Goal: Task Accomplishment & Management: Manage account settings

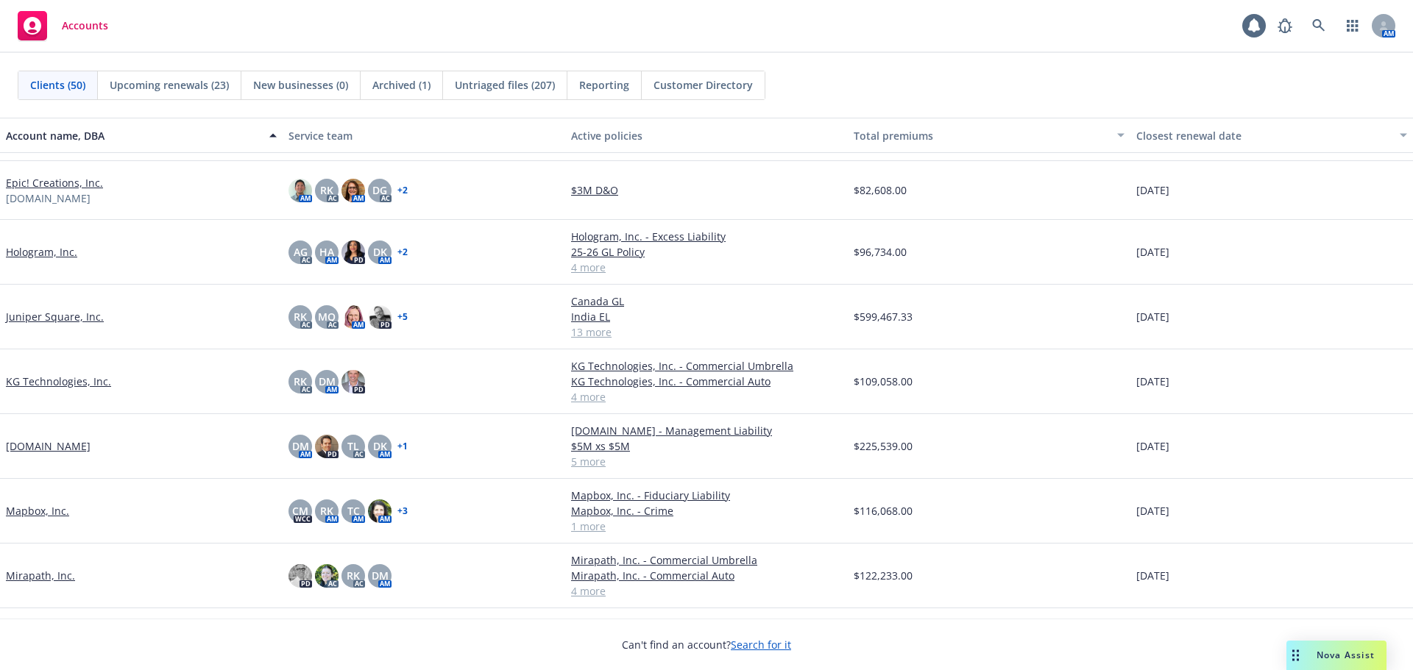
scroll to position [1177, 0]
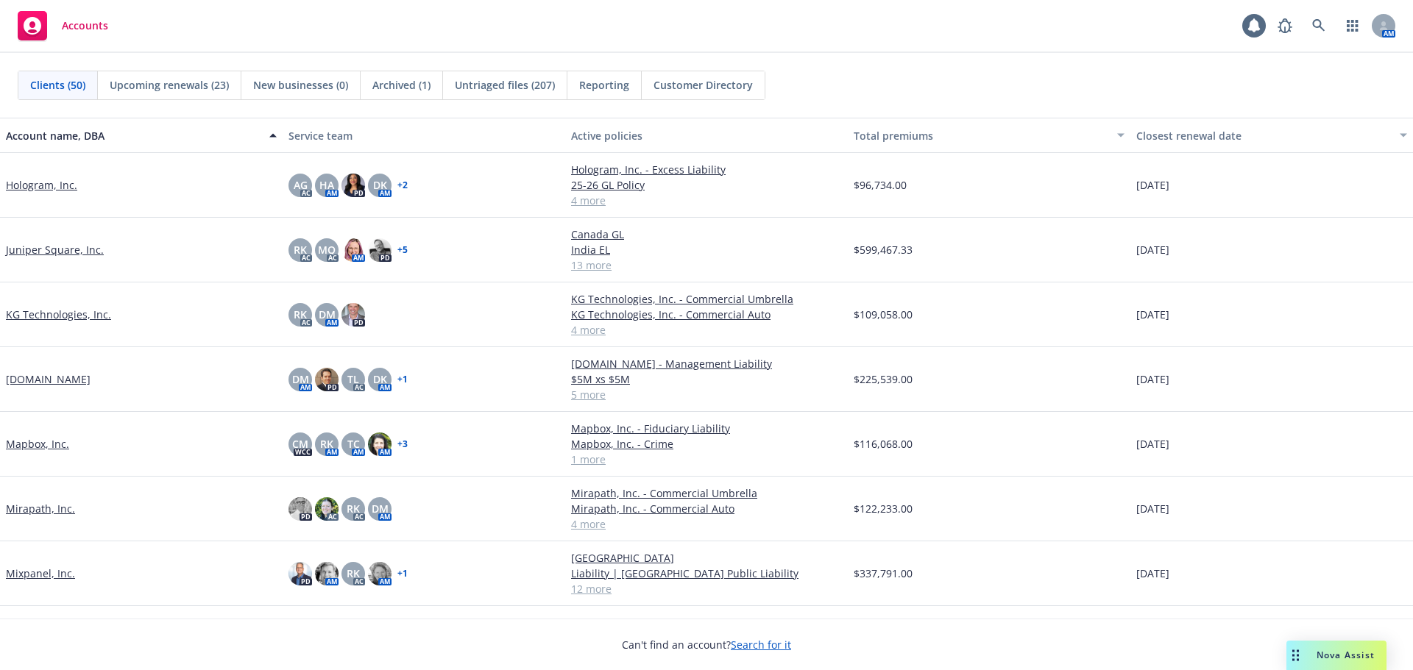
click at [71, 308] on link "KG Technologies, Inc." at bounding box center [58, 314] width 105 height 15
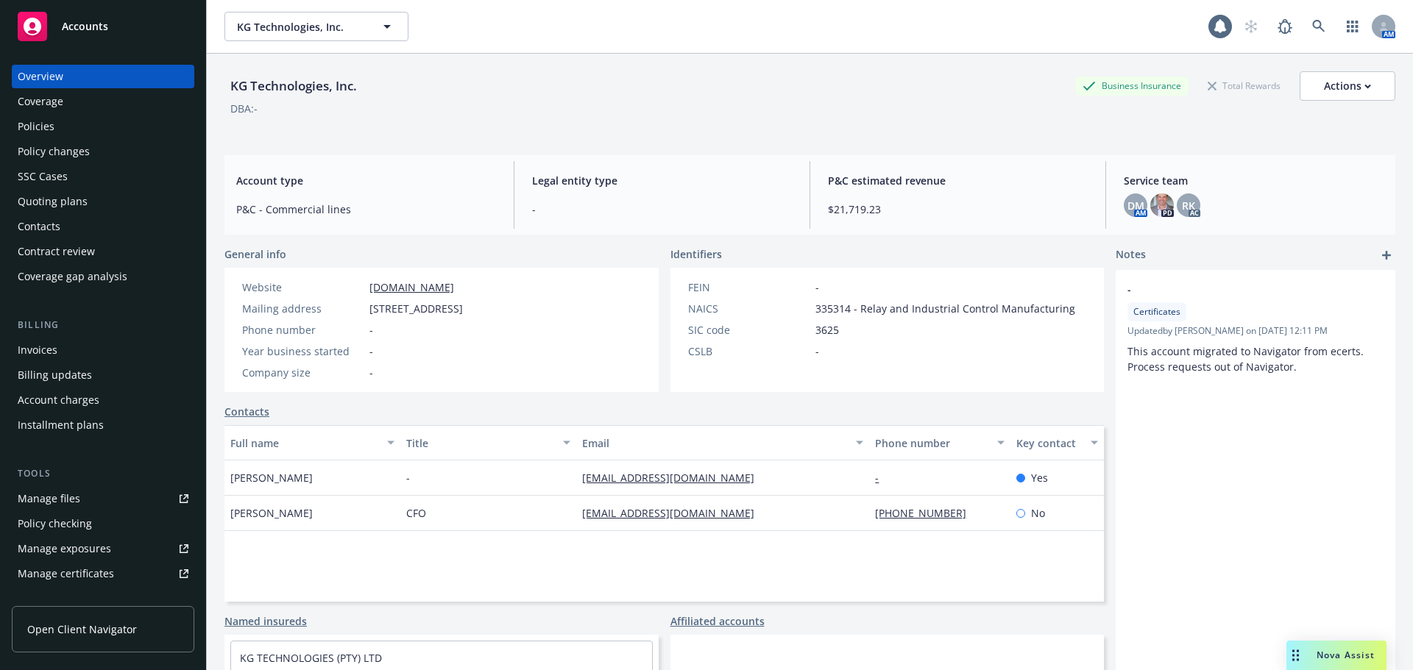
click at [104, 121] on div "Policies" at bounding box center [103, 127] width 171 height 24
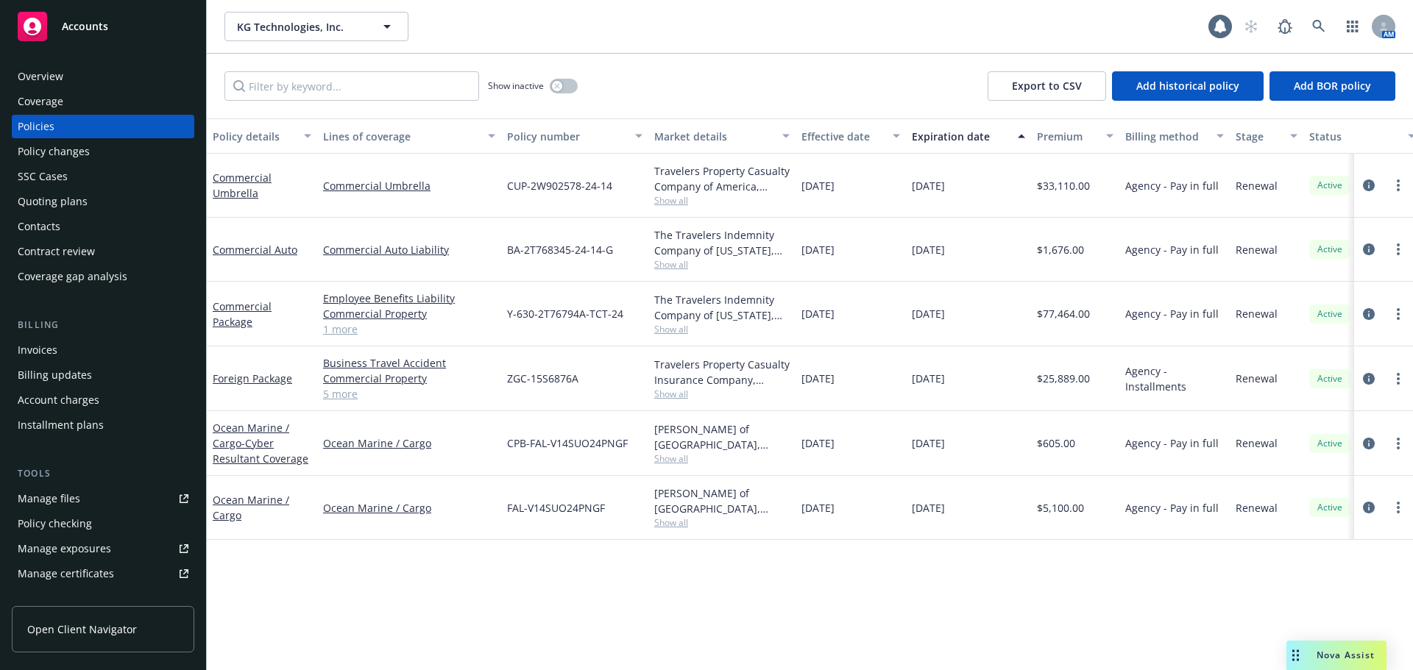
click at [60, 20] on div "Accounts" at bounding box center [103, 26] width 171 height 29
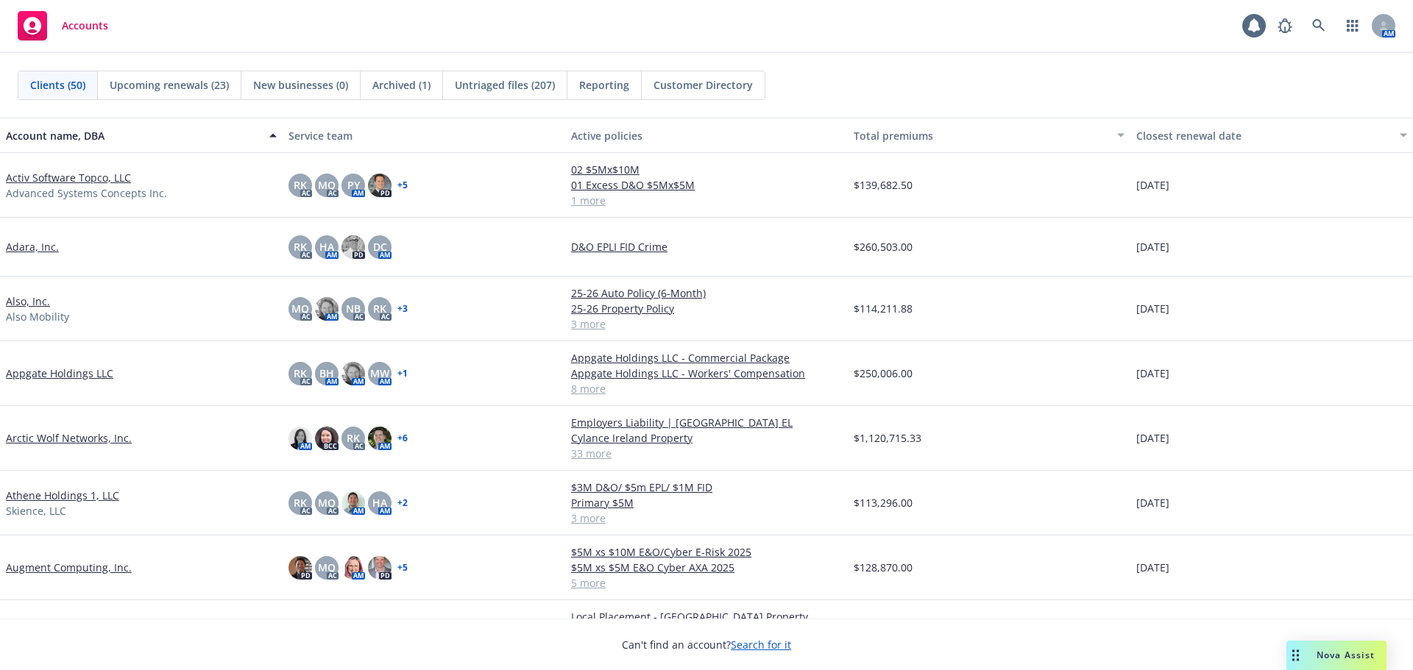
click at [92, 441] on link "Arctic Wolf Networks, Inc." at bounding box center [69, 437] width 126 height 15
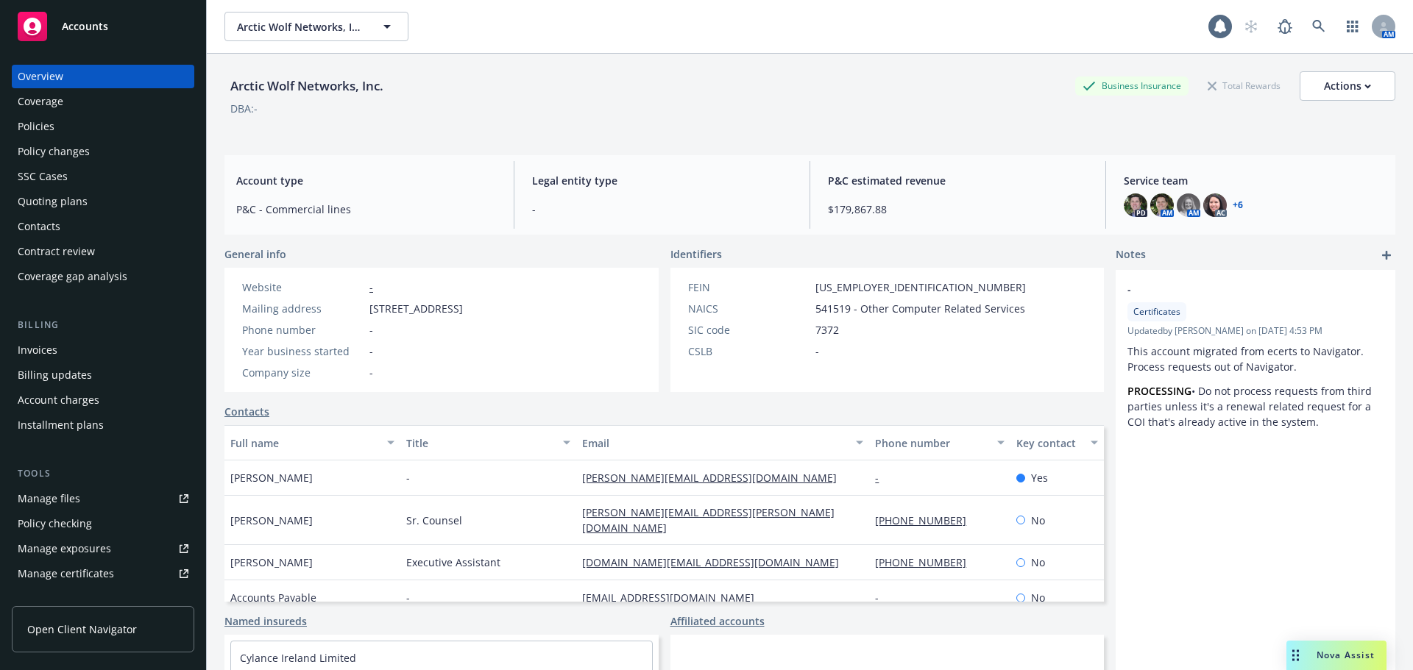
click at [50, 119] on div "Policies" at bounding box center [36, 127] width 37 height 24
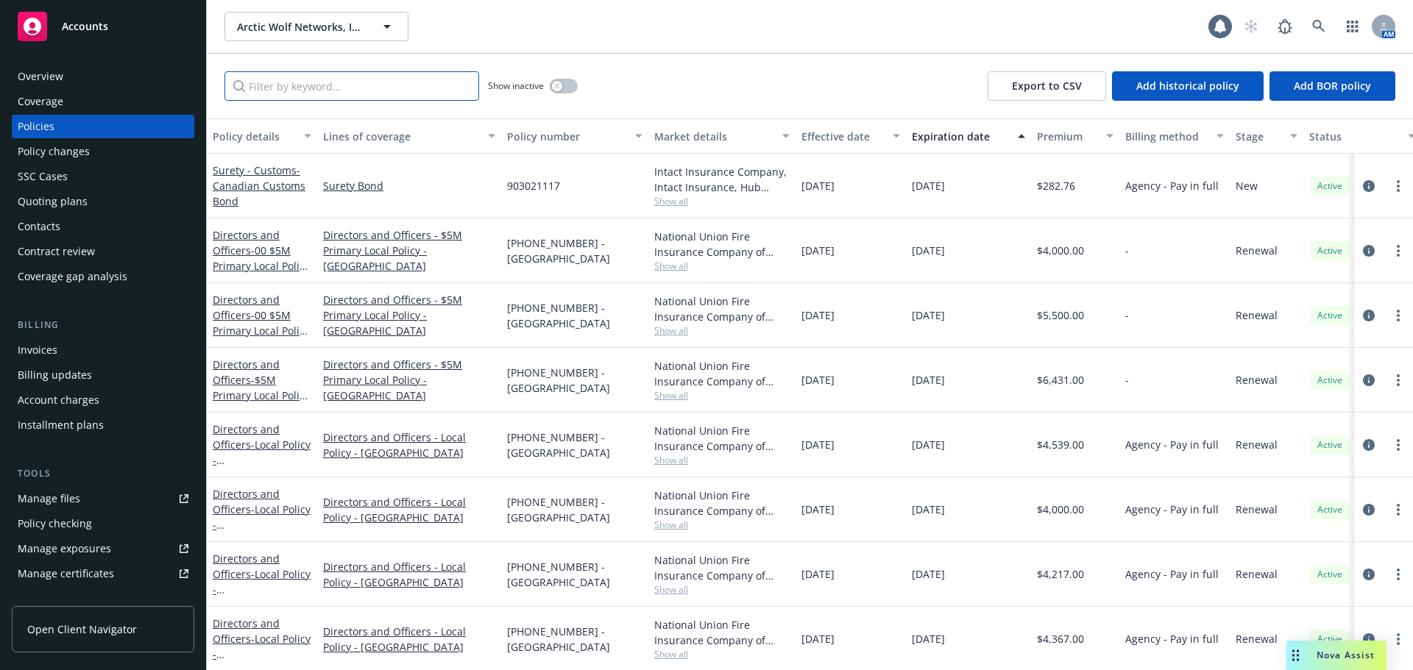
click at [286, 96] on input "Filter by keyword..." at bounding box center [351, 85] width 255 height 29
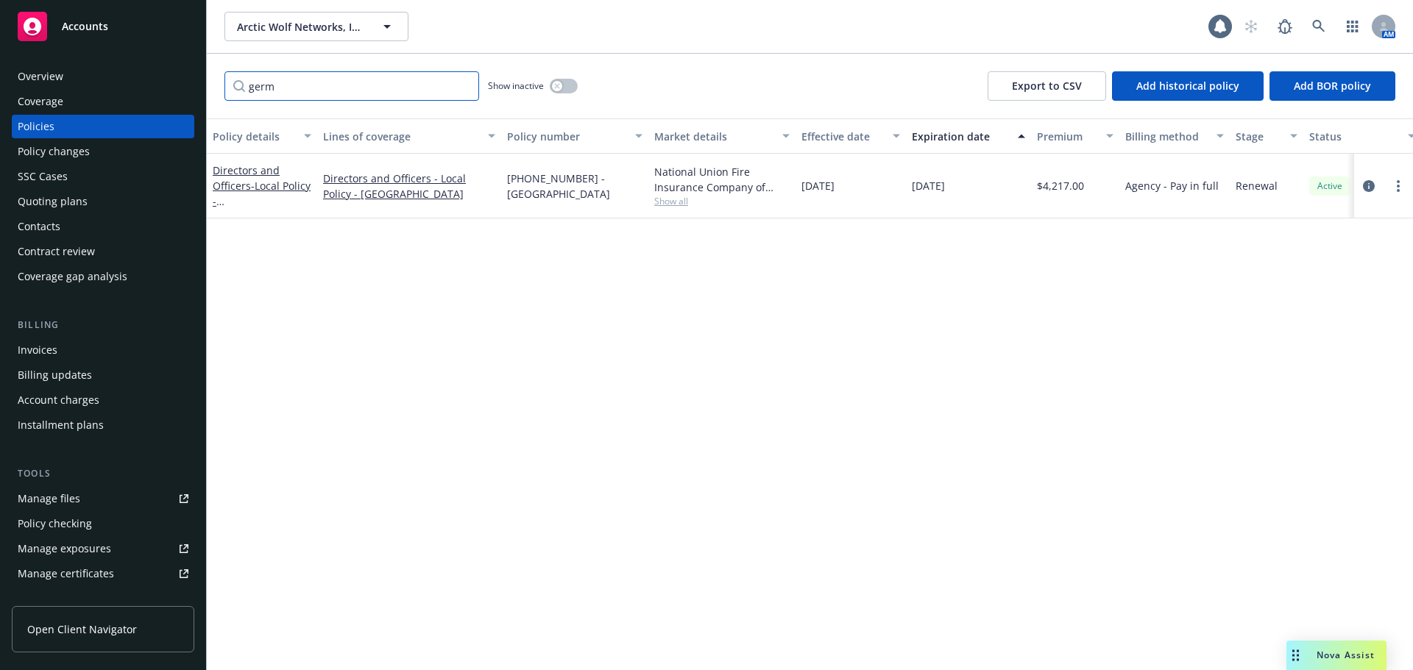
type input "germ"
click at [570, 82] on button "button" at bounding box center [564, 86] width 28 height 15
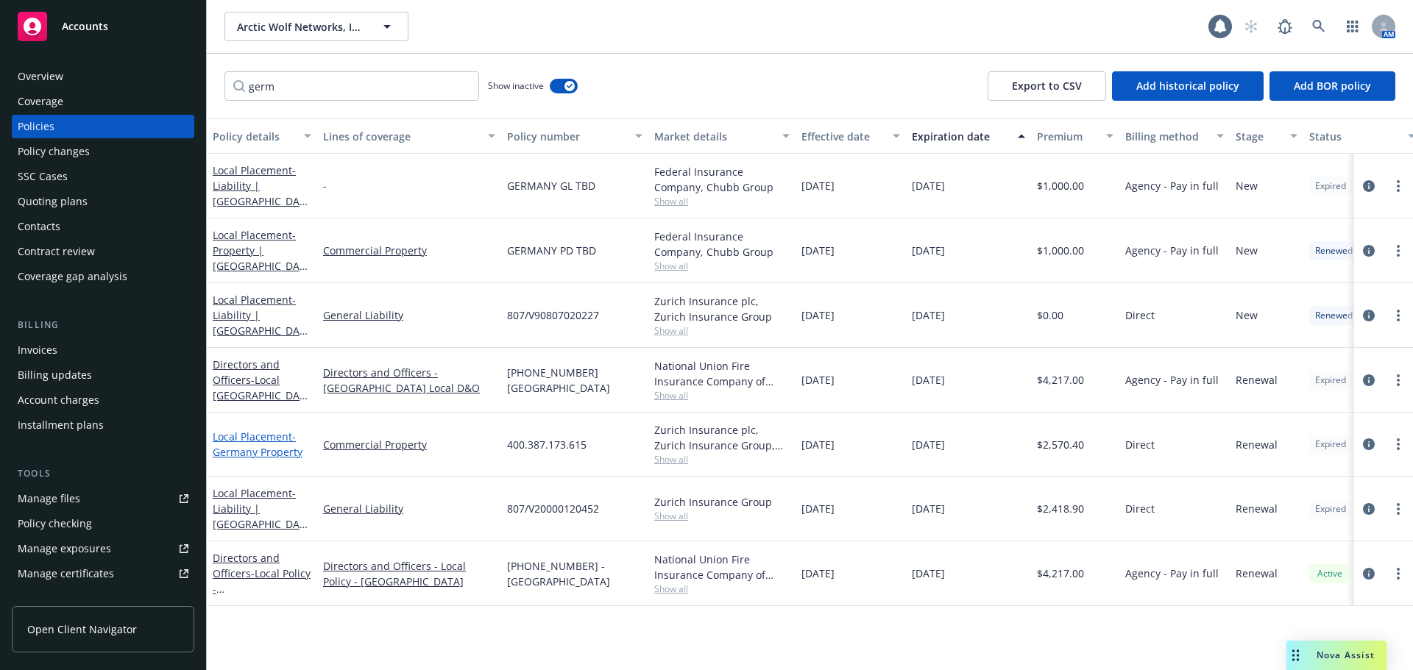
click at [280, 447] on span "- [GEOGRAPHIC_DATA] Property" at bounding box center [258, 444] width 90 height 29
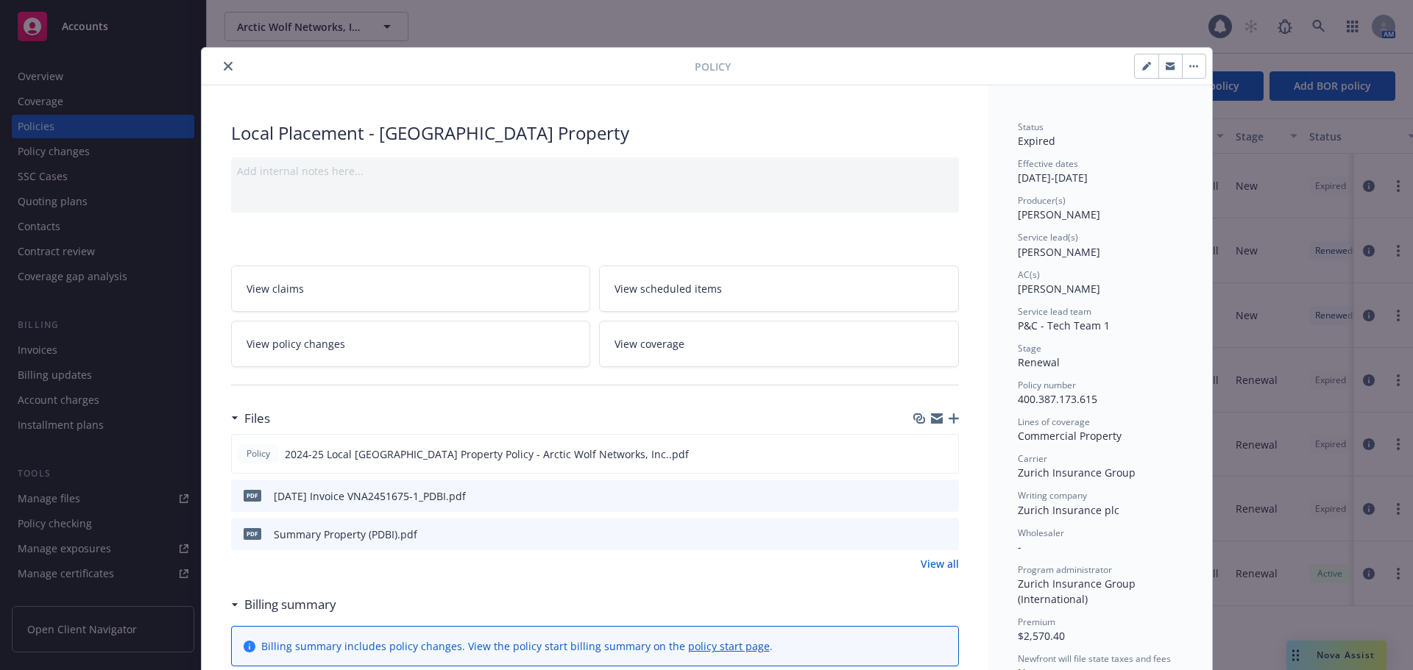
click at [1193, 67] on icon "button" at bounding box center [1194, 66] width 2 height 2
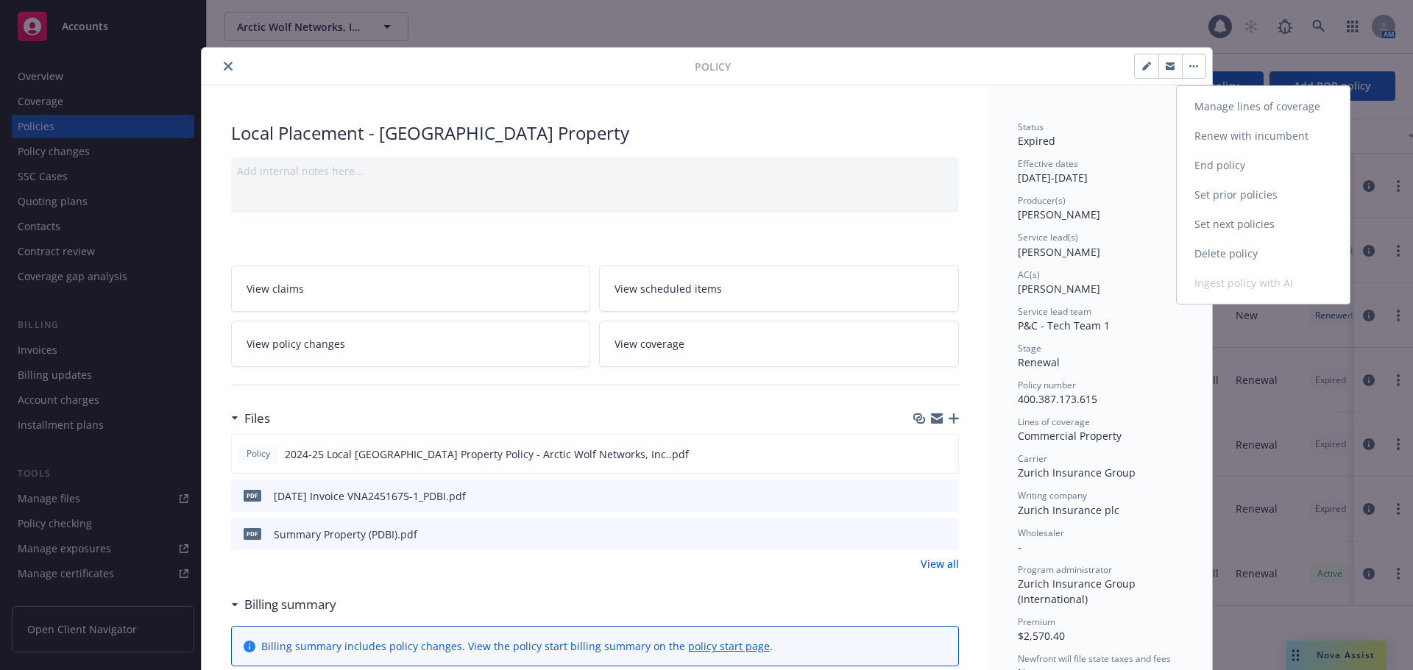
click at [1255, 141] on link "Renew with incumbent" at bounding box center [1263, 135] width 173 height 29
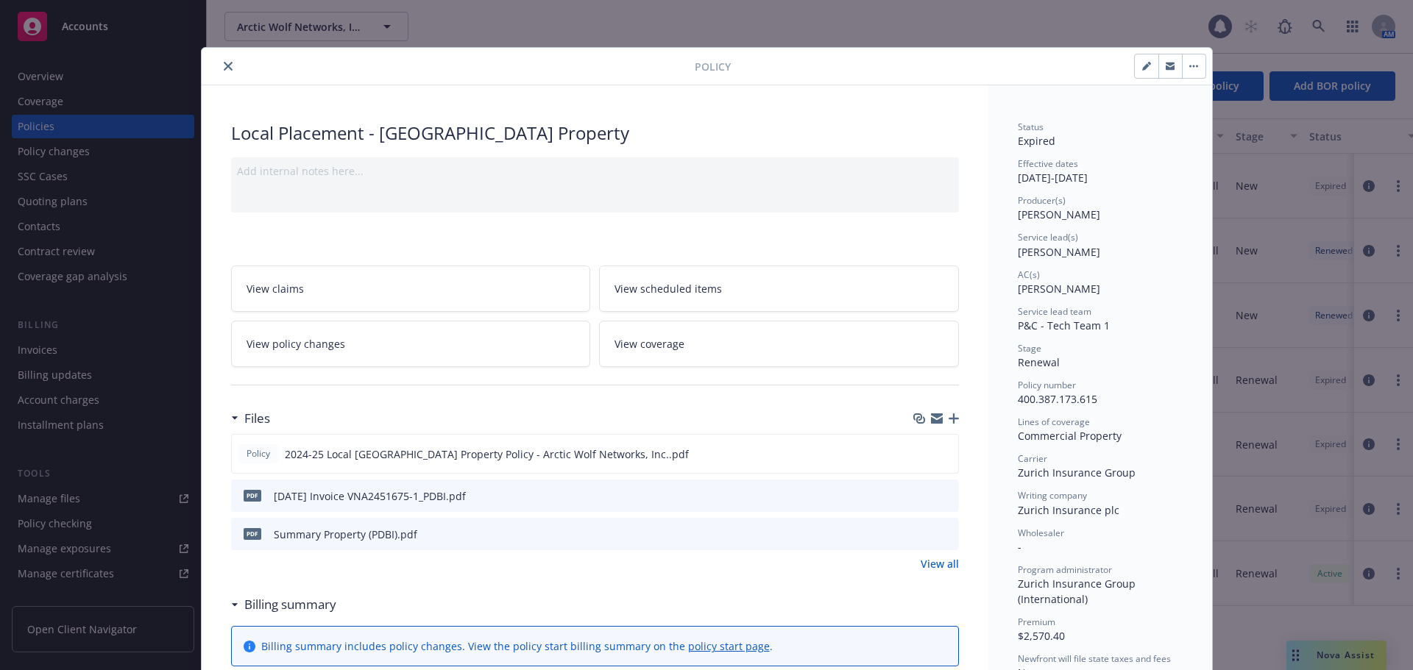
select select "12"
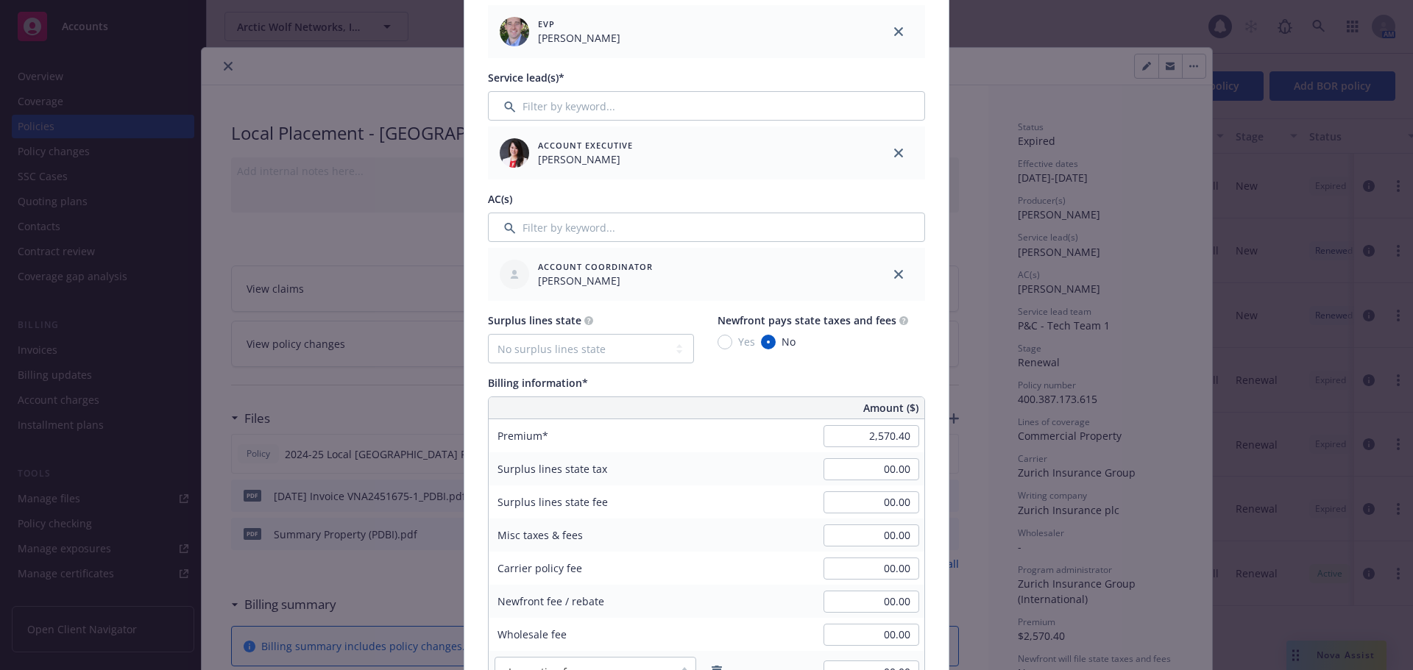
scroll to position [589, 0]
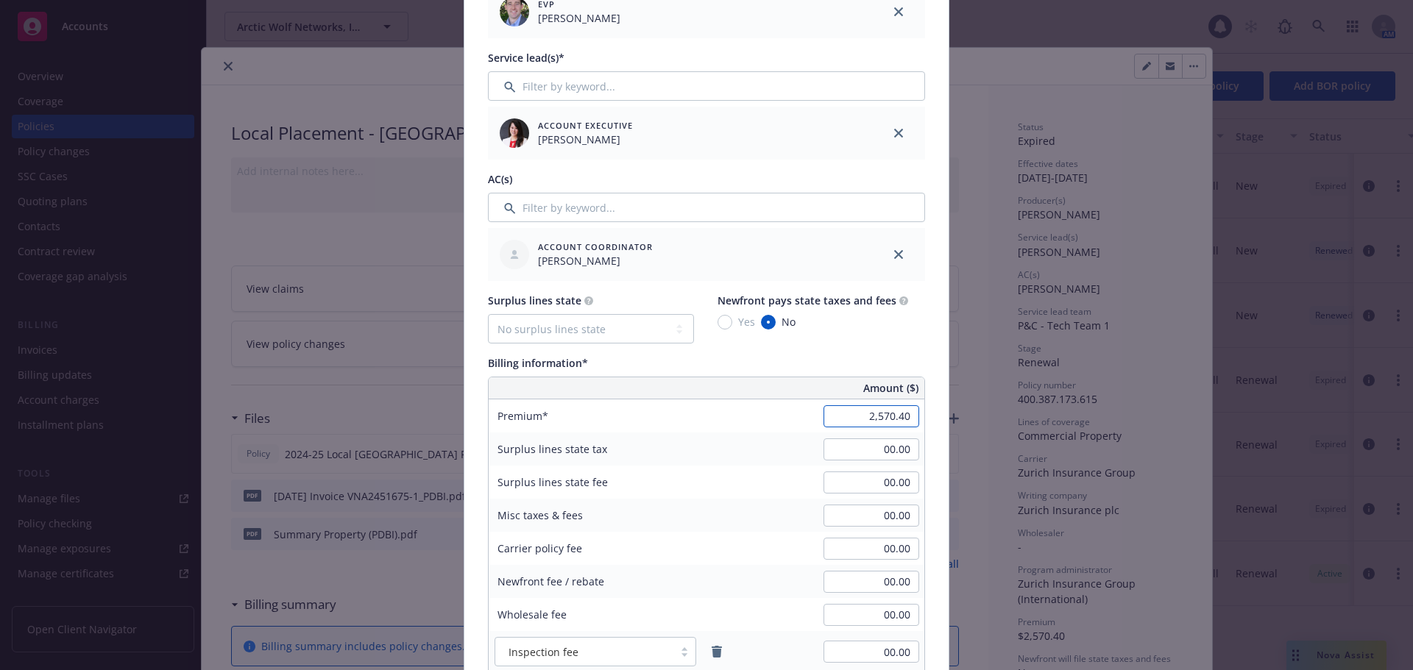
paste input "3038.92"
type input "3,038.92"
click at [929, 414] on div "Policy number* 400.387.173.615 Policy number not available at this time Policy …" at bounding box center [706, 446] width 484 height 1865
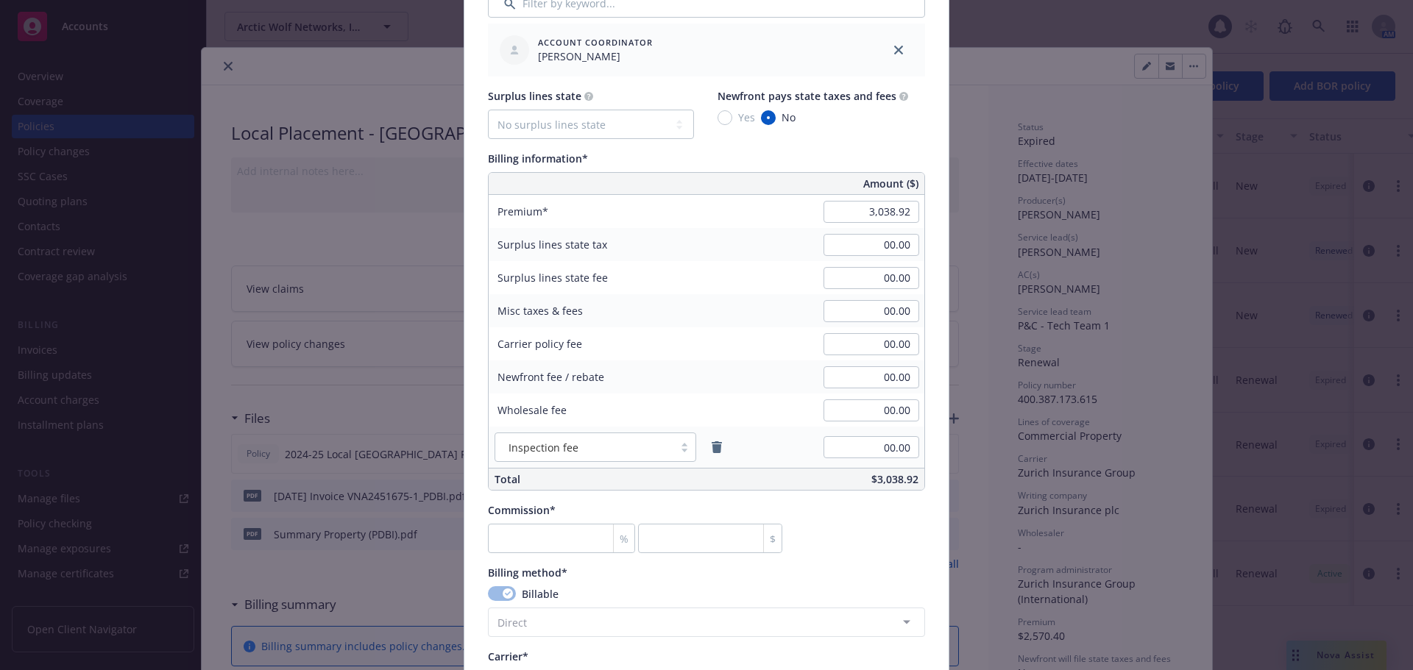
scroll to position [809, 0]
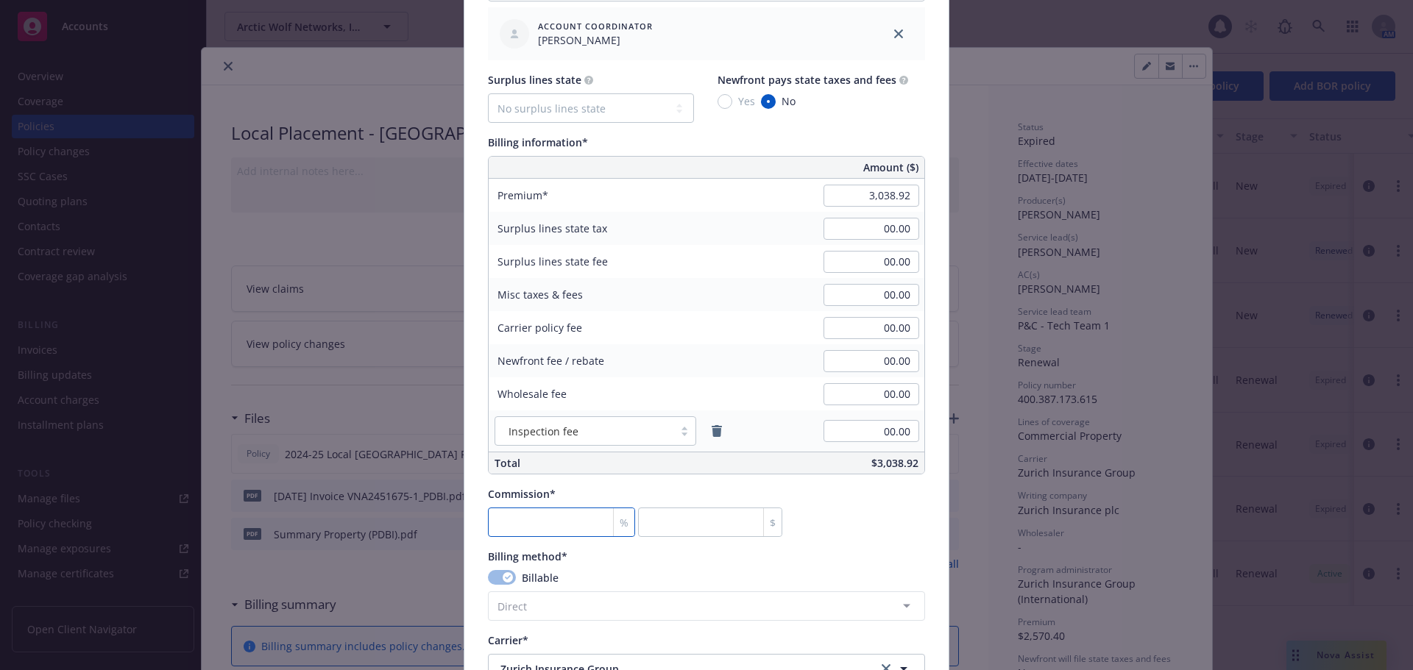
click at [572, 526] on input "number" at bounding box center [561, 522] width 147 height 29
type input "0"
click at [859, 503] on div "Commission* % 0 $" at bounding box center [706, 511] width 437 height 51
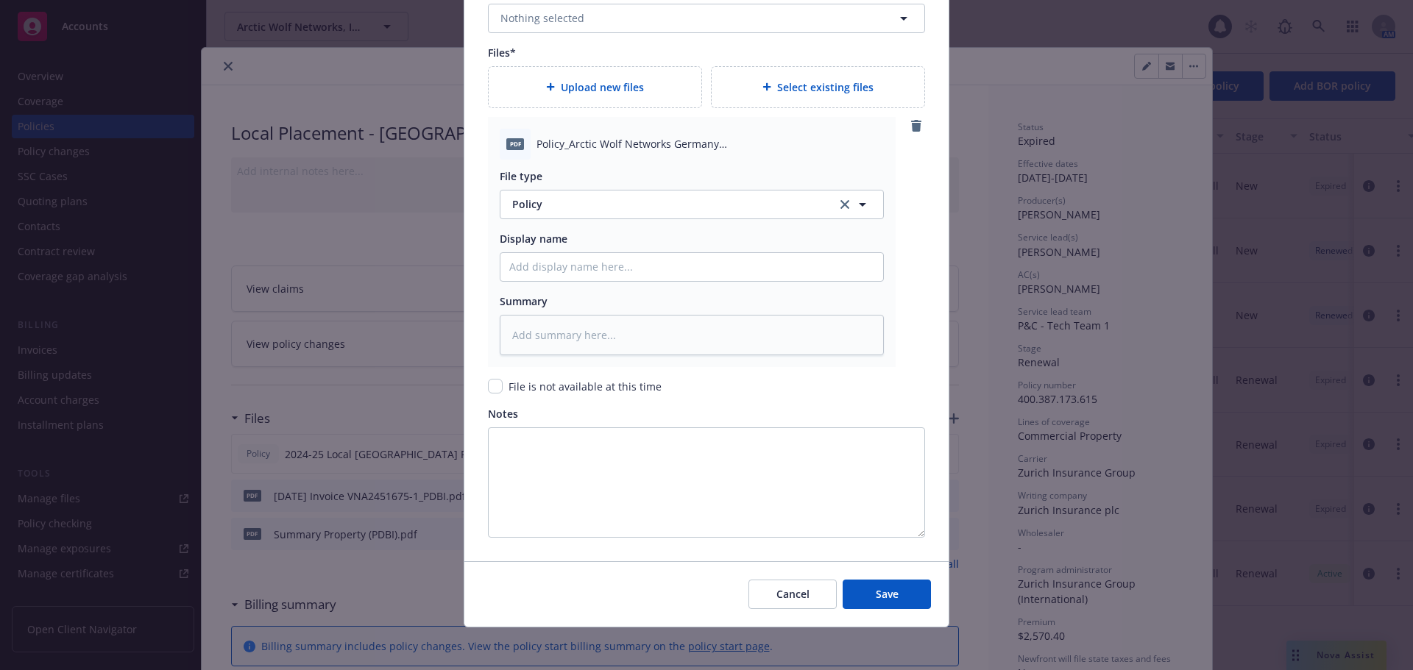
scroll to position [1671, 0]
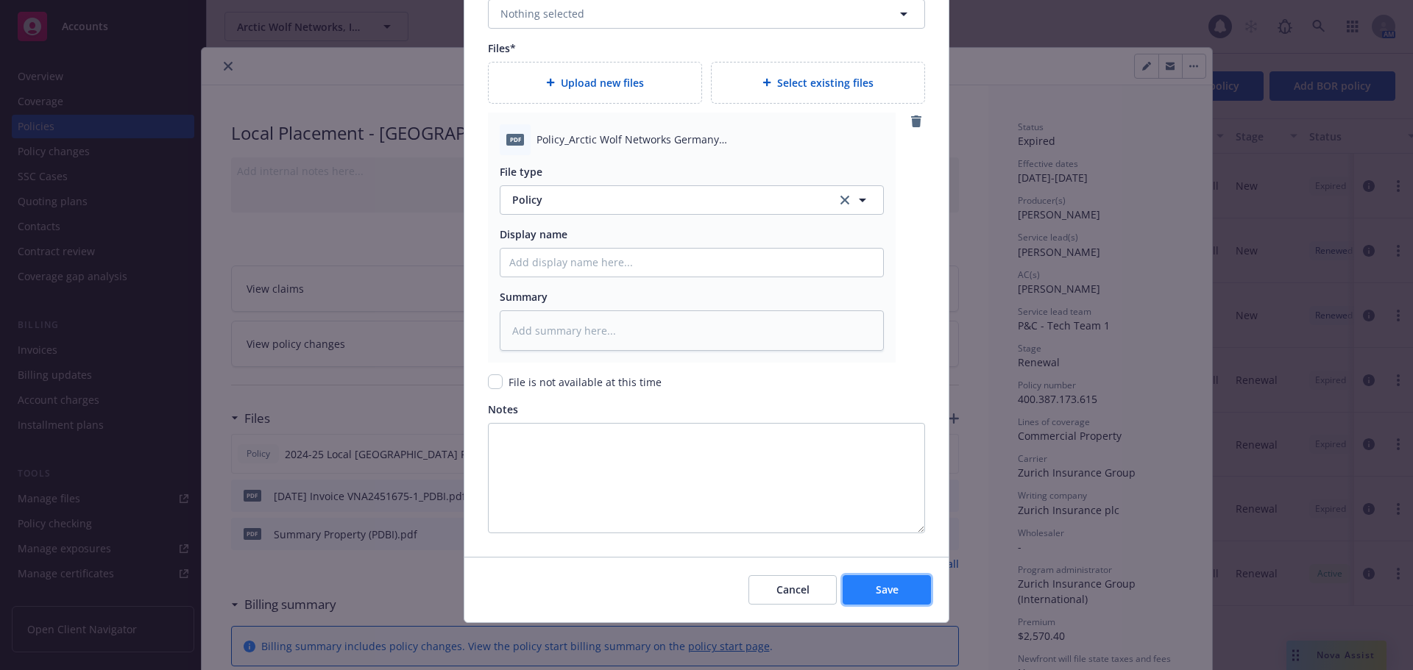
click at [851, 592] on button "Save" at bounding box center [886, 589] width 88 height 29
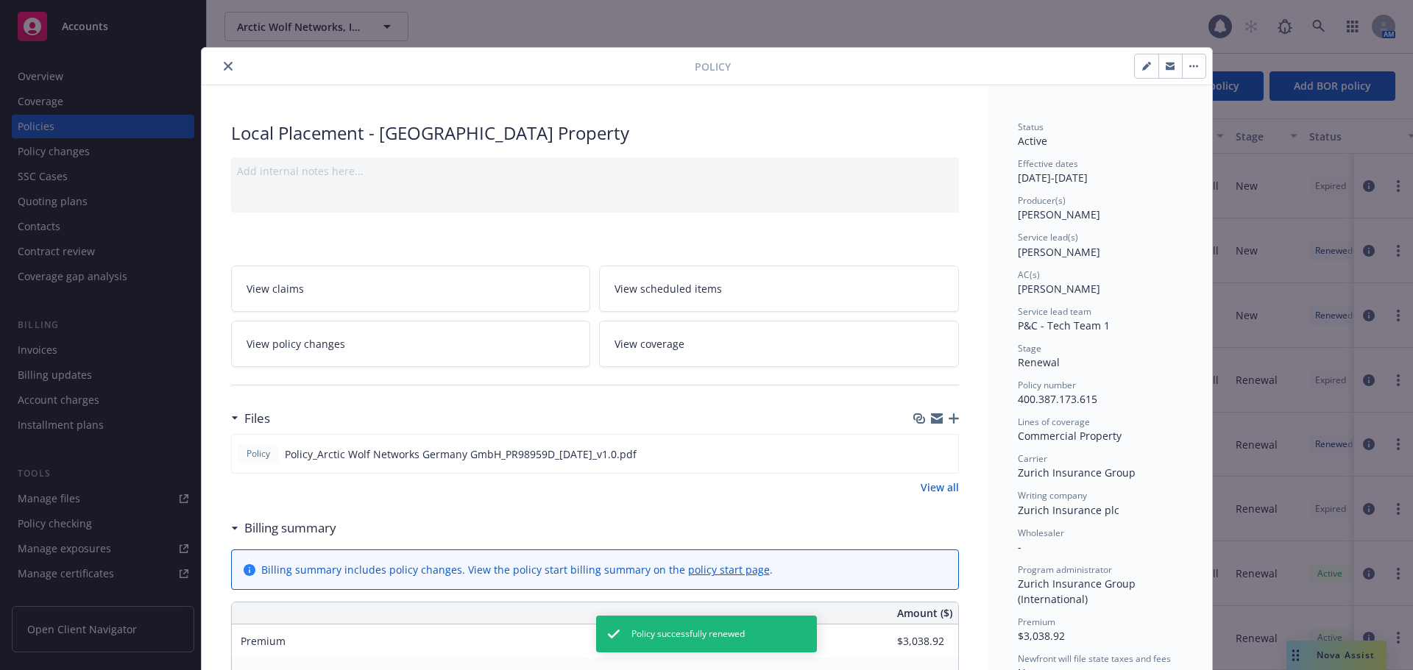
click at [948, 418] on icon "button" at bounding box center [953, 419] width 10 height 10
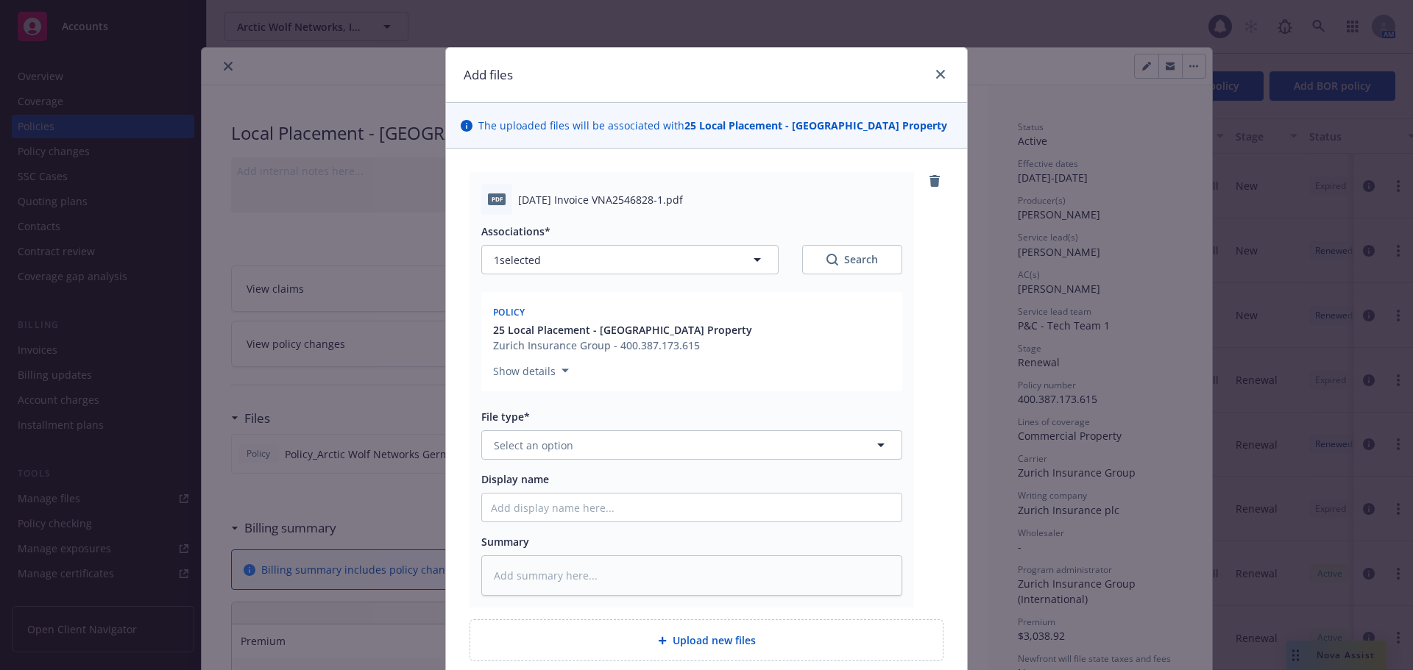
type textarea "x"
click at [605, 452] on button "Select an option" at bounding box center [691, 444] width 421 height 29
type input "invo"
click at [606, 518] on div "Invoice - Third Party" at bounding box center [692, 524] width 402 height 21
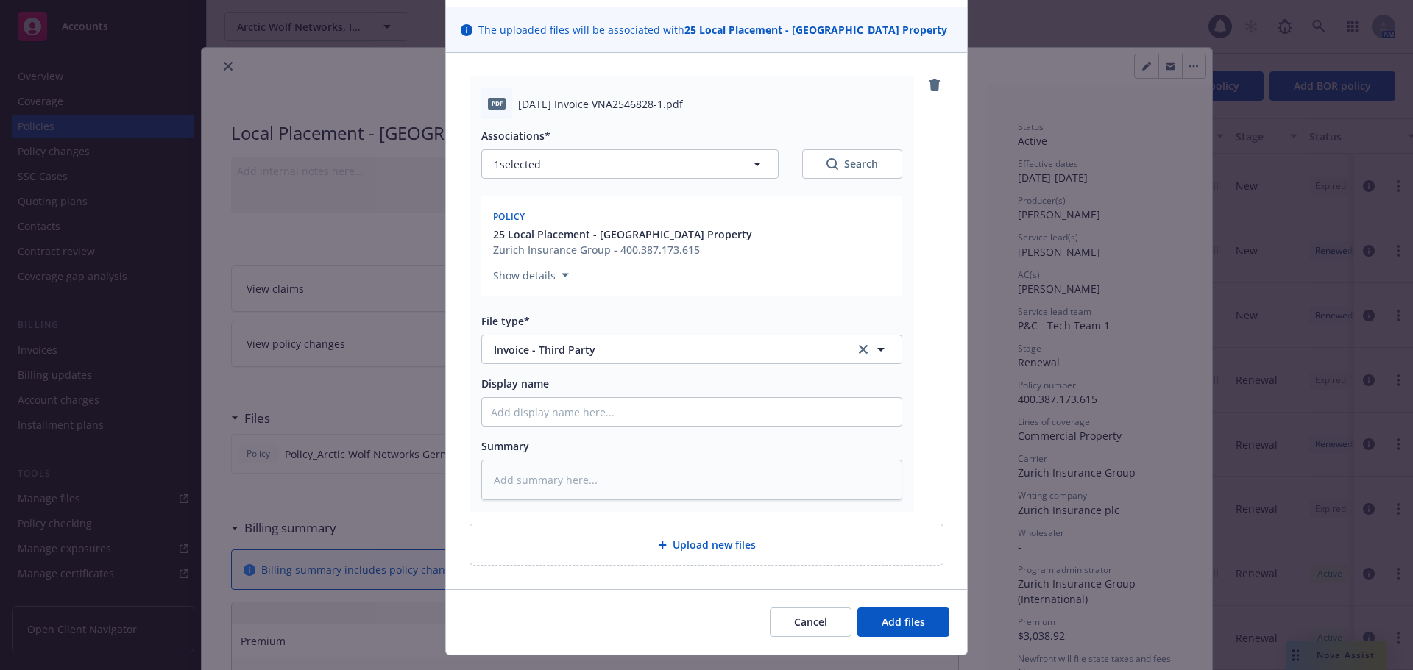
scroll to position [128, 0]
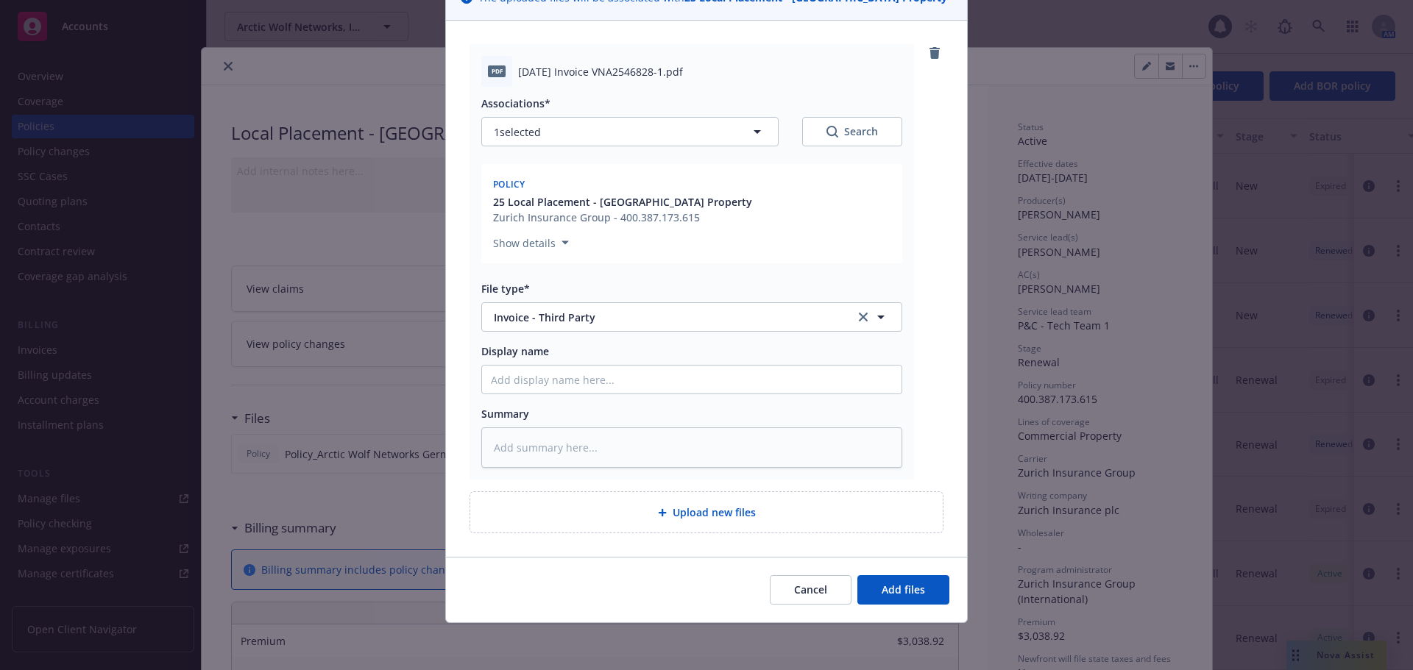
type textarea "x"
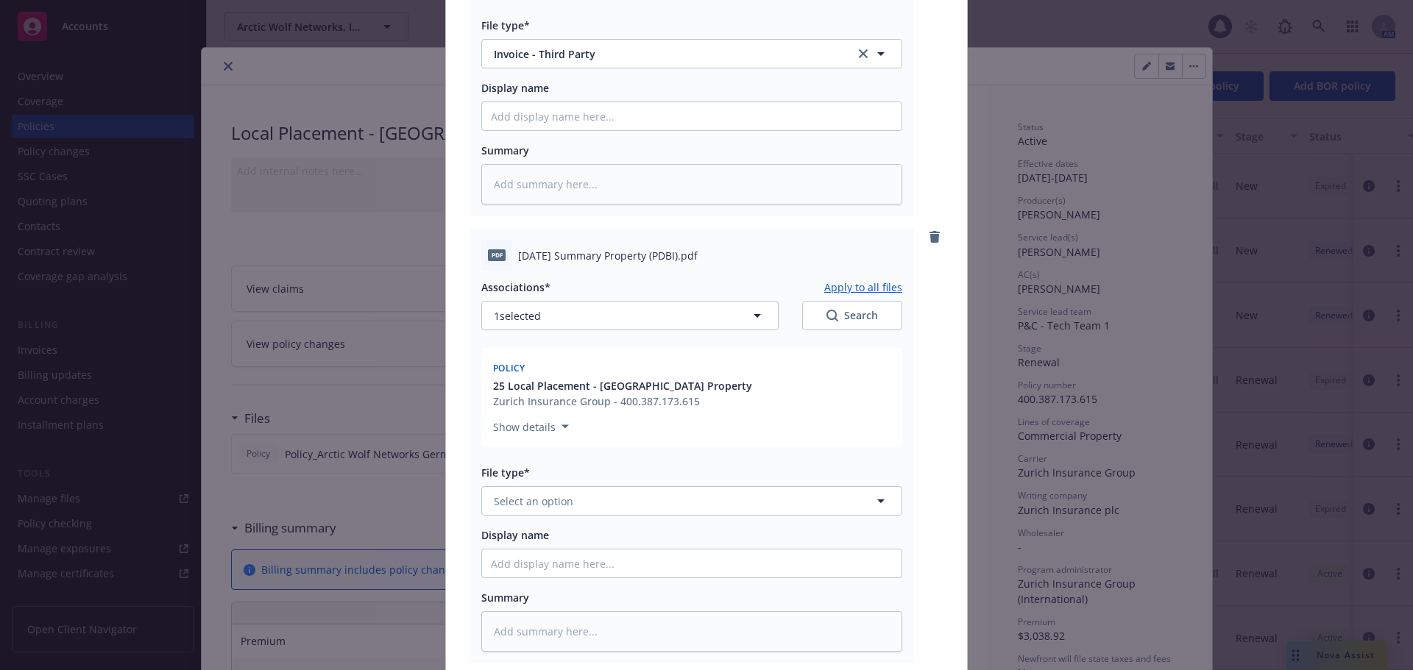
scroll to position [570, 0]
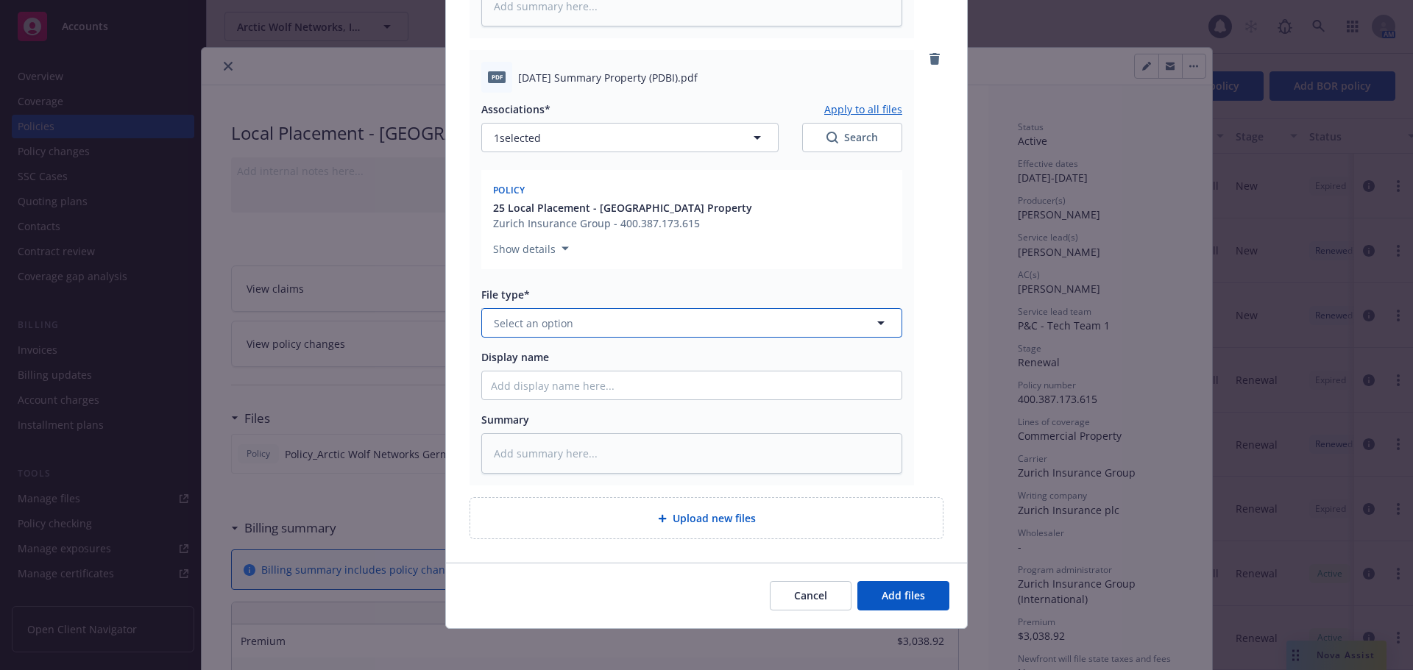
click at [600, 327] on button "Select an option" at bounding box center [691, 322] width 421 height 29
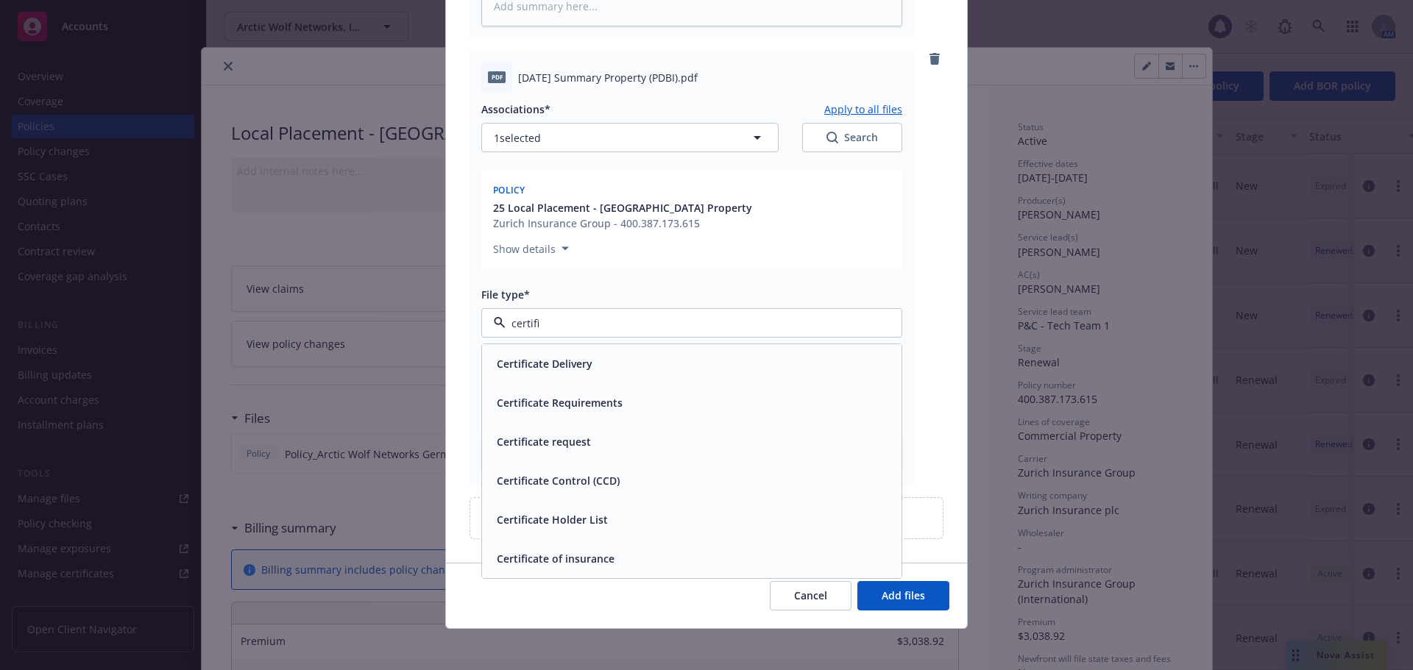
type input "certific"
click at [593, 550] on div "Certificate of insurance" at bounding box center [554, 558] width 127 height 21
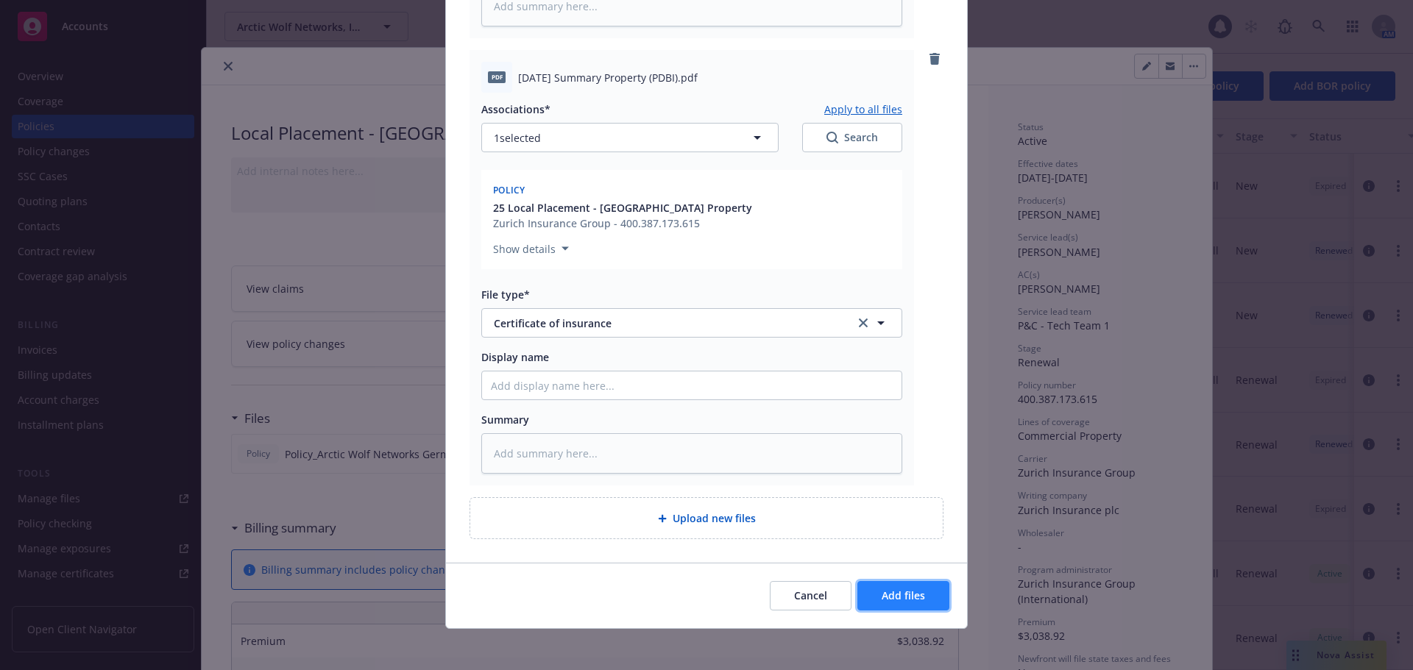
click at [929, 599] on button "Add files" at bounding box center [903, 595] width 92 height 29
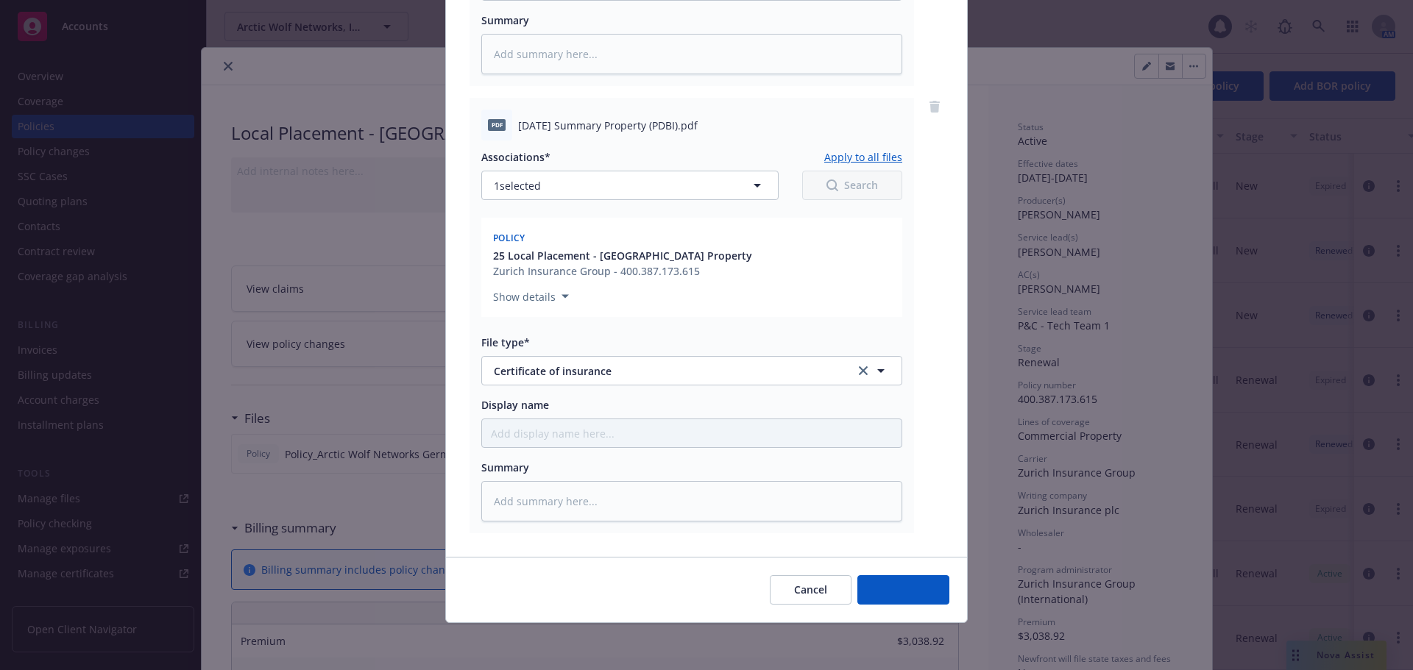
scroll to position [522, 0]
type textarea "x"
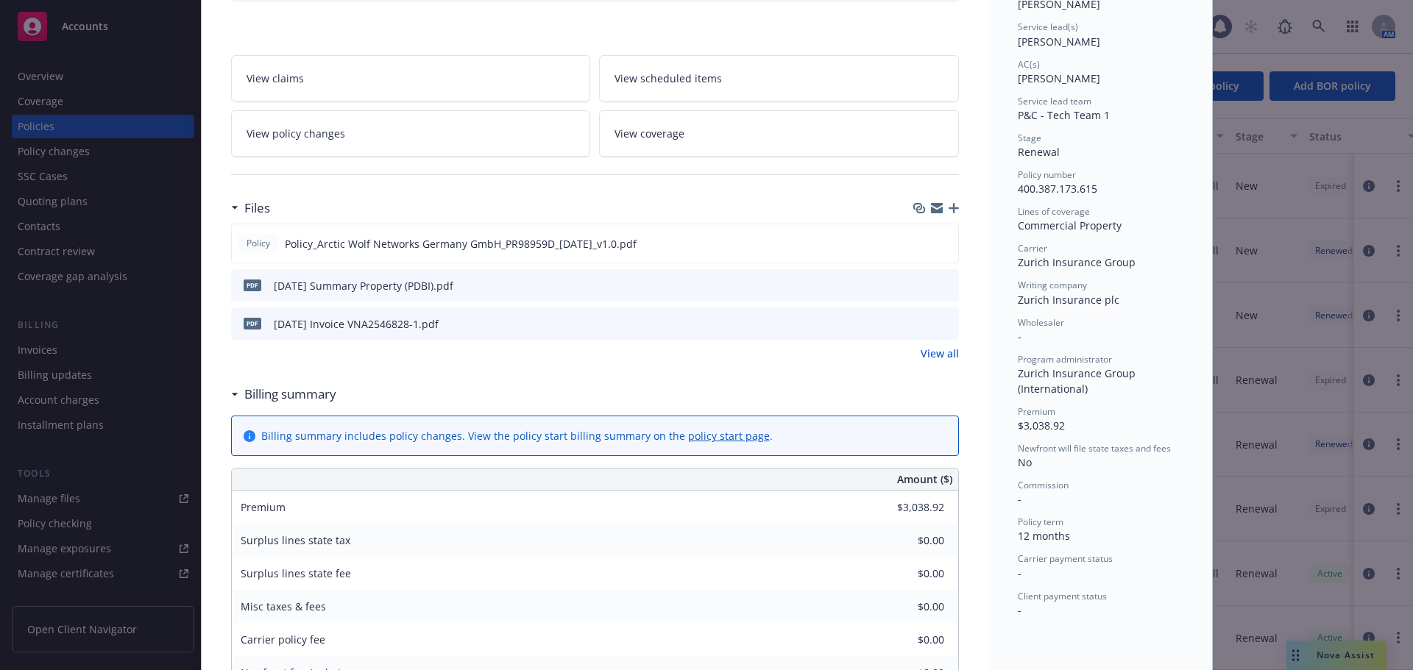
scroll to position [0, 0]
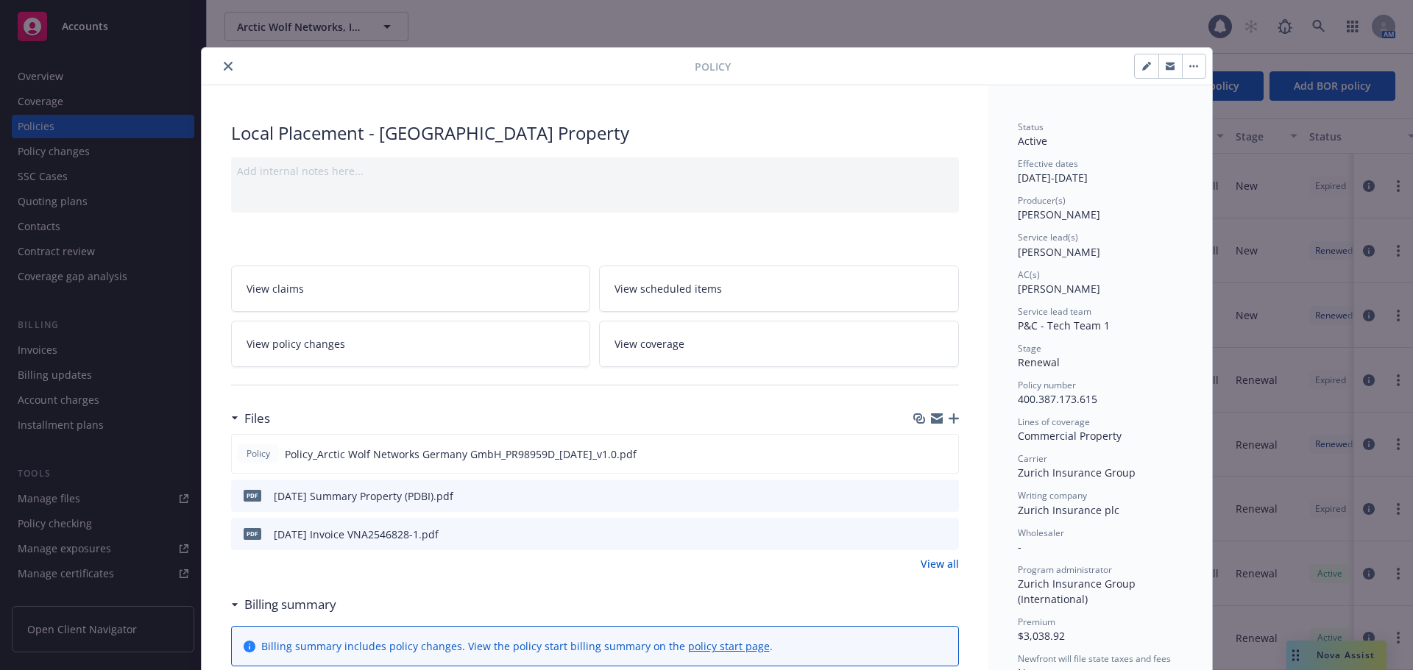
click at [226, 63] on icon "close" at bounding box center [228, 66] width 9 height 9
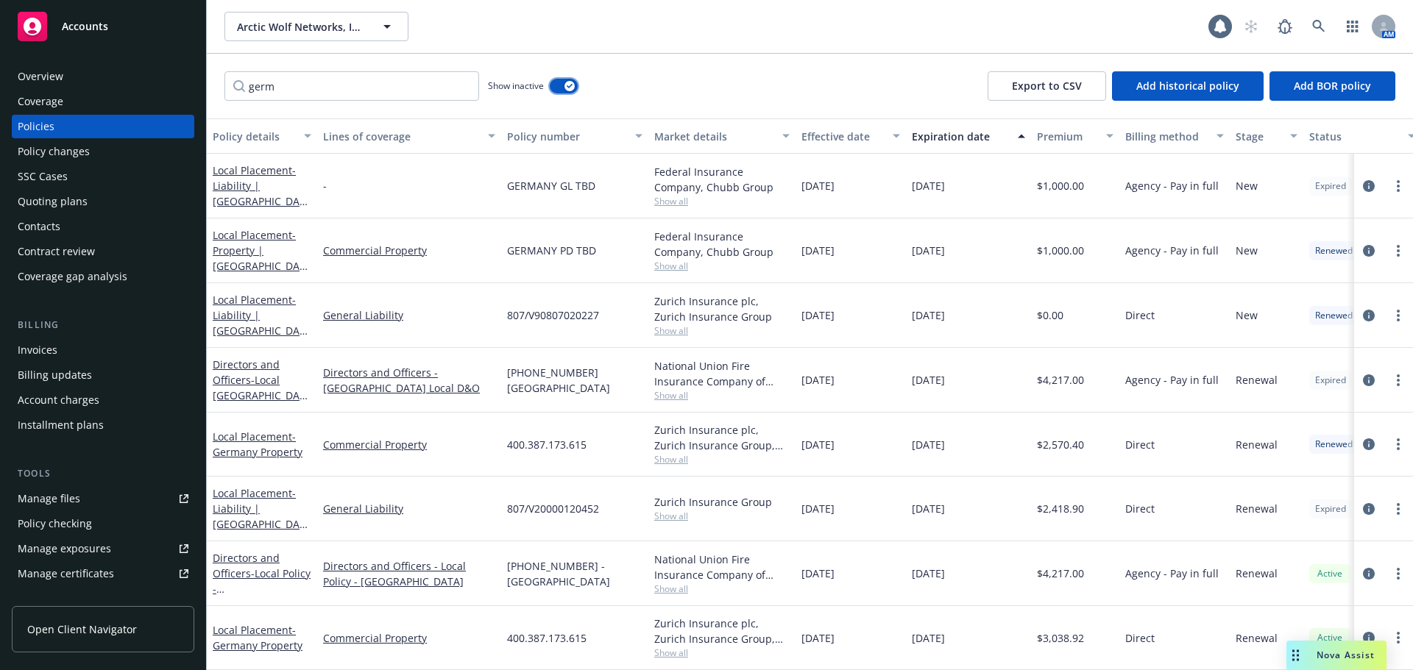
click at [568, 87] on icon "button" at bounding box center [570, 86] width 6 height 4
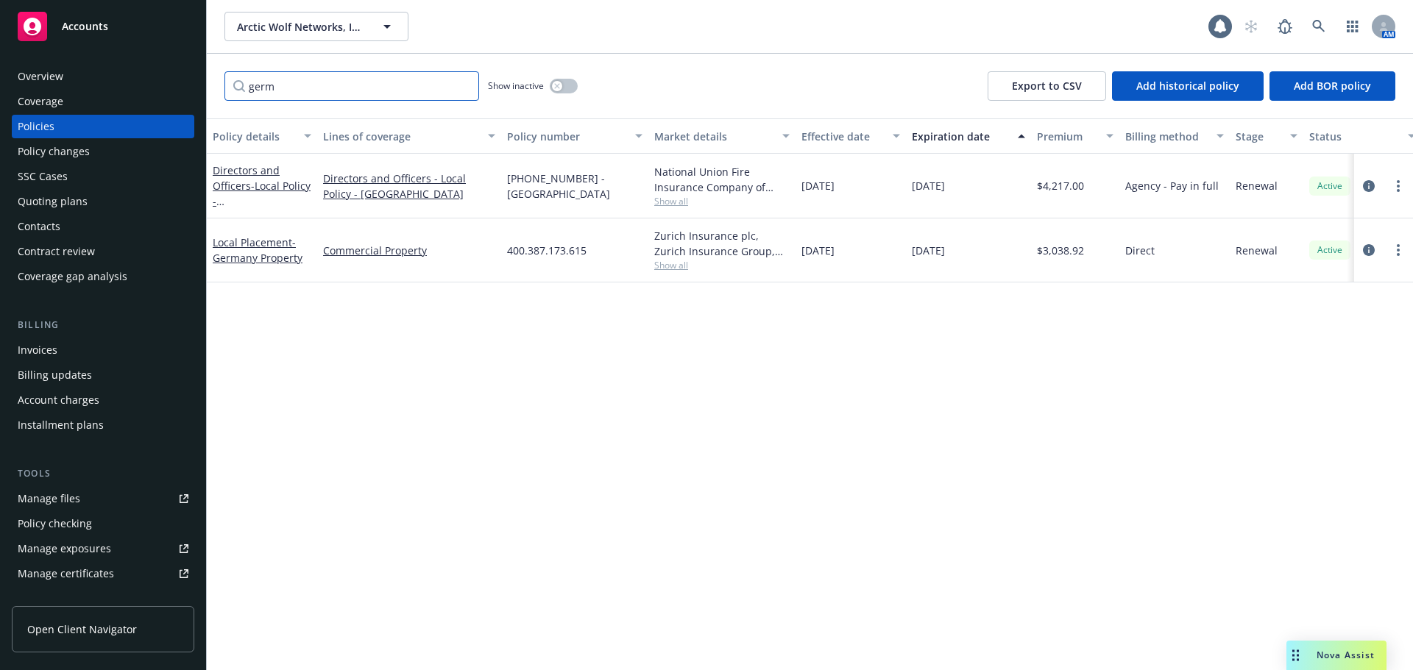
click at [462, 85] on input "germ" at bounding box center [351, 85] width 255 height 29
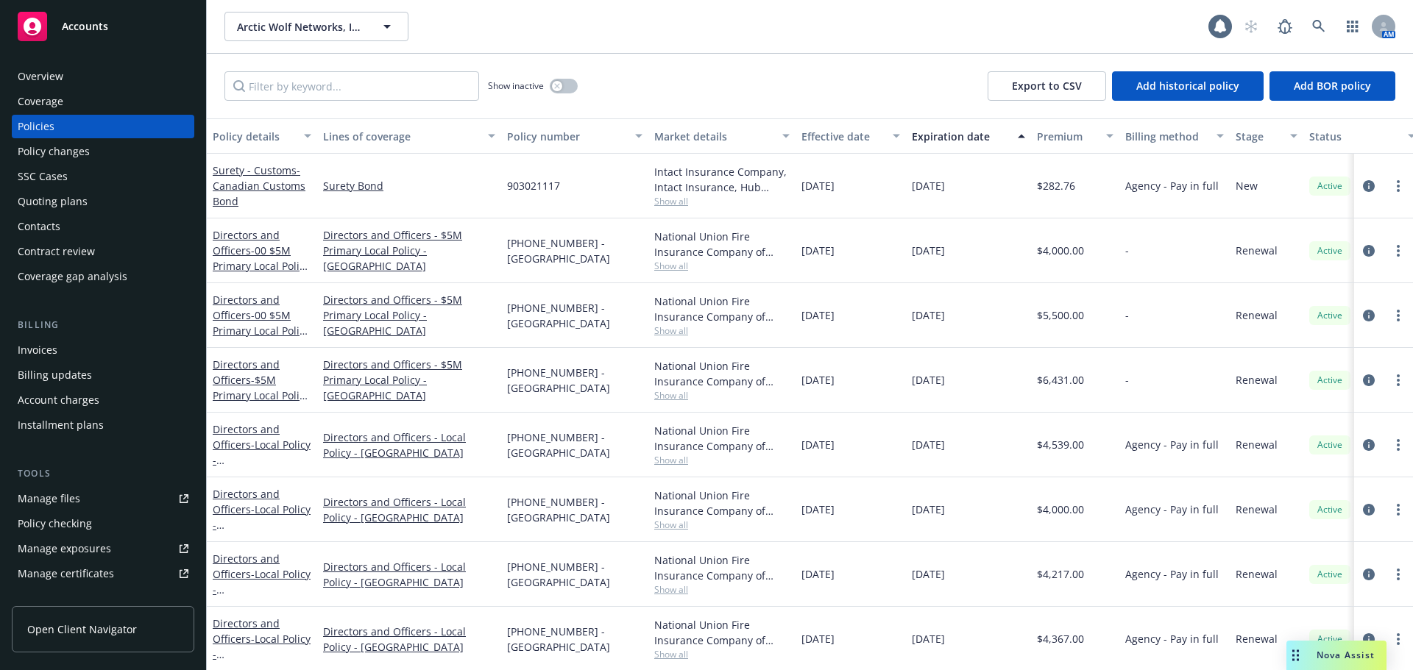
click at [28, 231] on div "Contacts" at bounding box center [39, 227] width 43 height 24
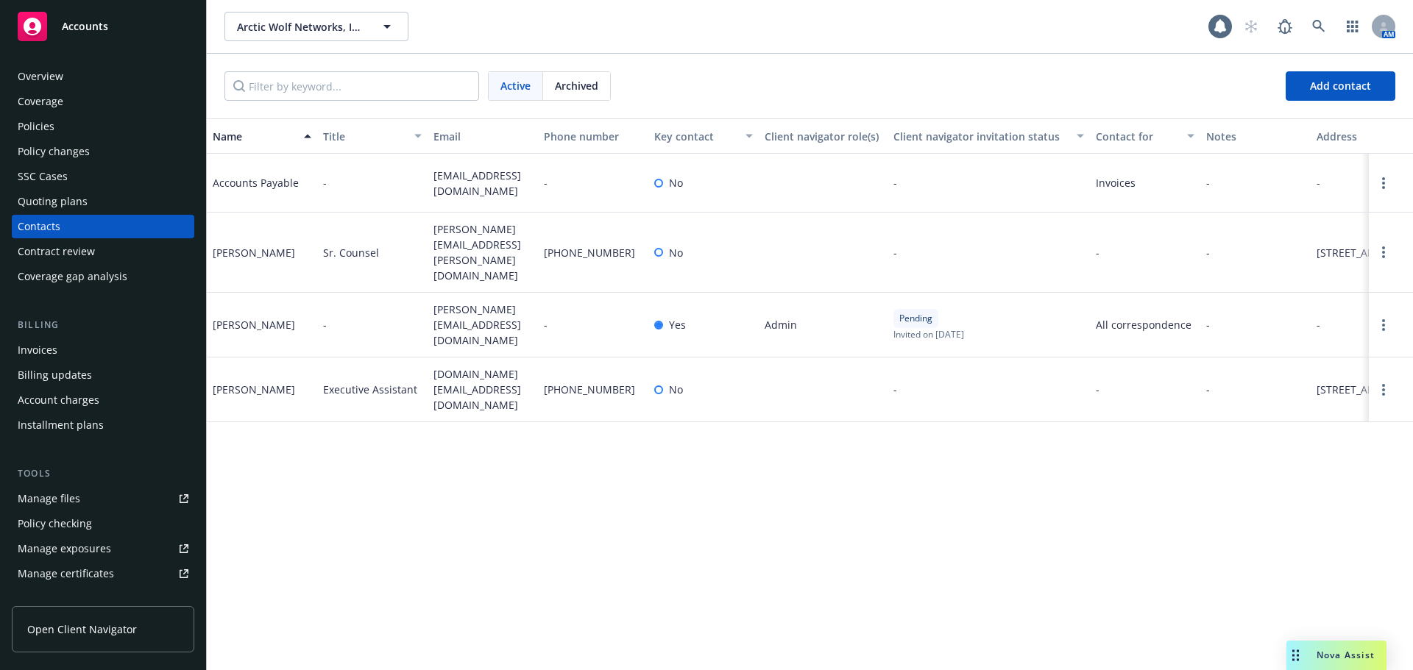
click at [180, 27] on div "Accounts" at bounding box center [103, 26] width 171 height 29
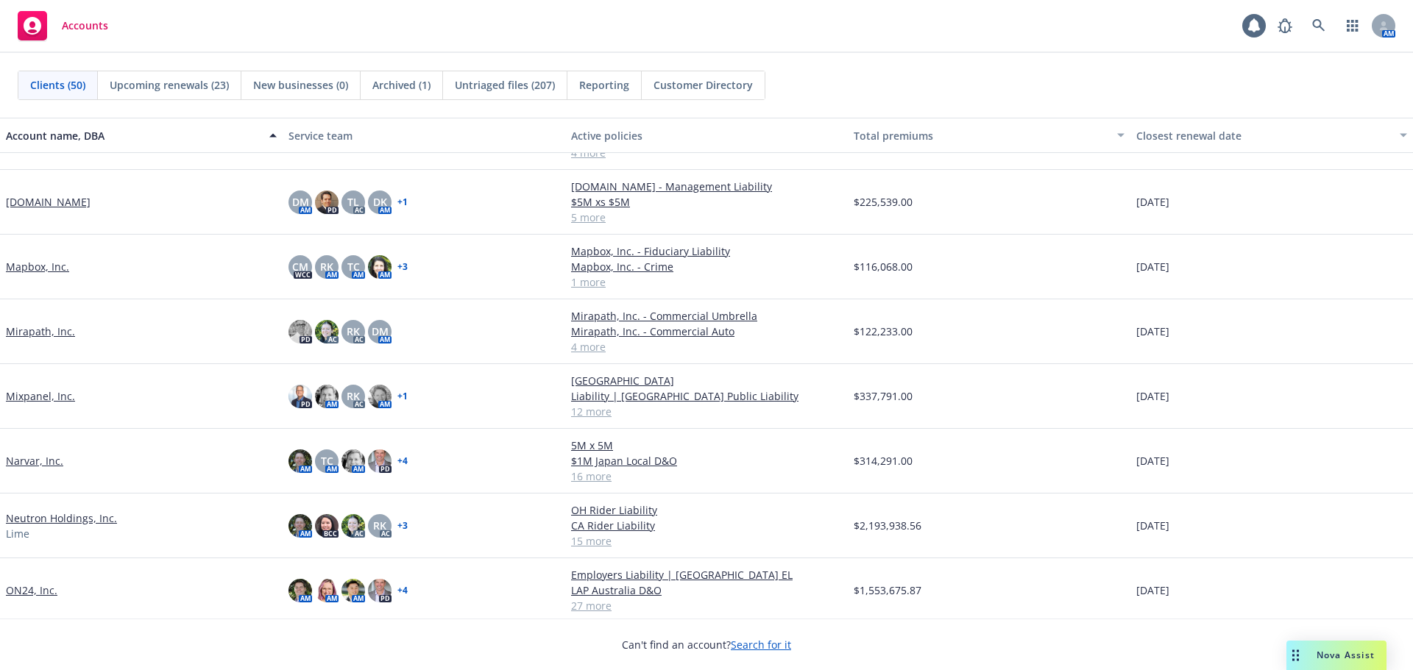
scroll to position [1398, 0]
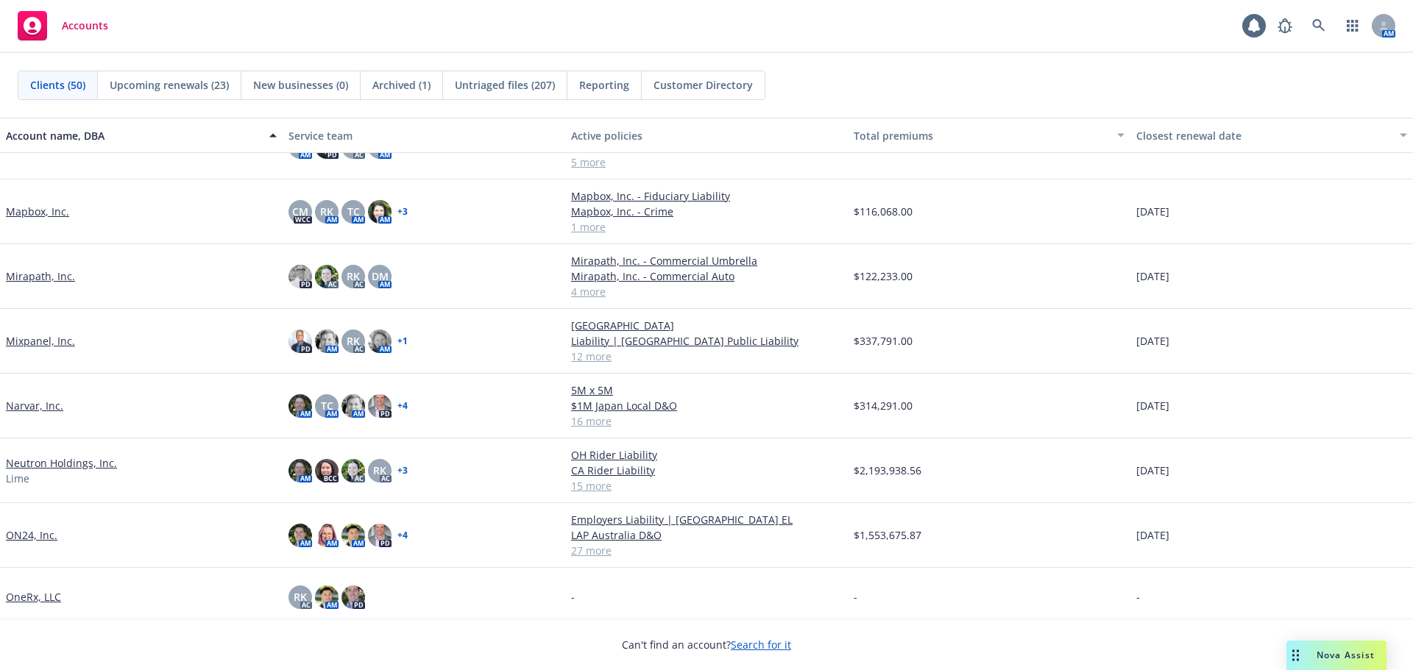
click at [49, 207] on link "Mapbox, Inc." at bounding box center [37, 211] width 63 height 15
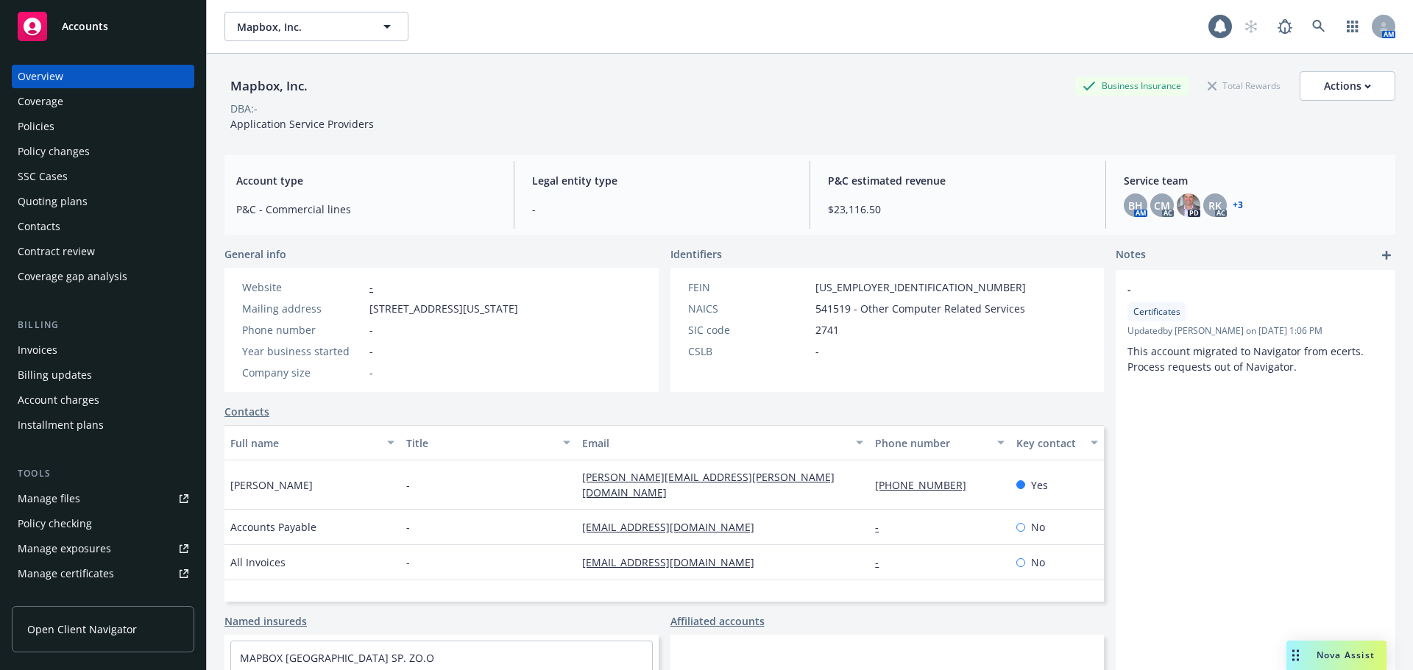
click at [64, 132] on div "Policies" at bounding box center [103, 127] width 171 height 24
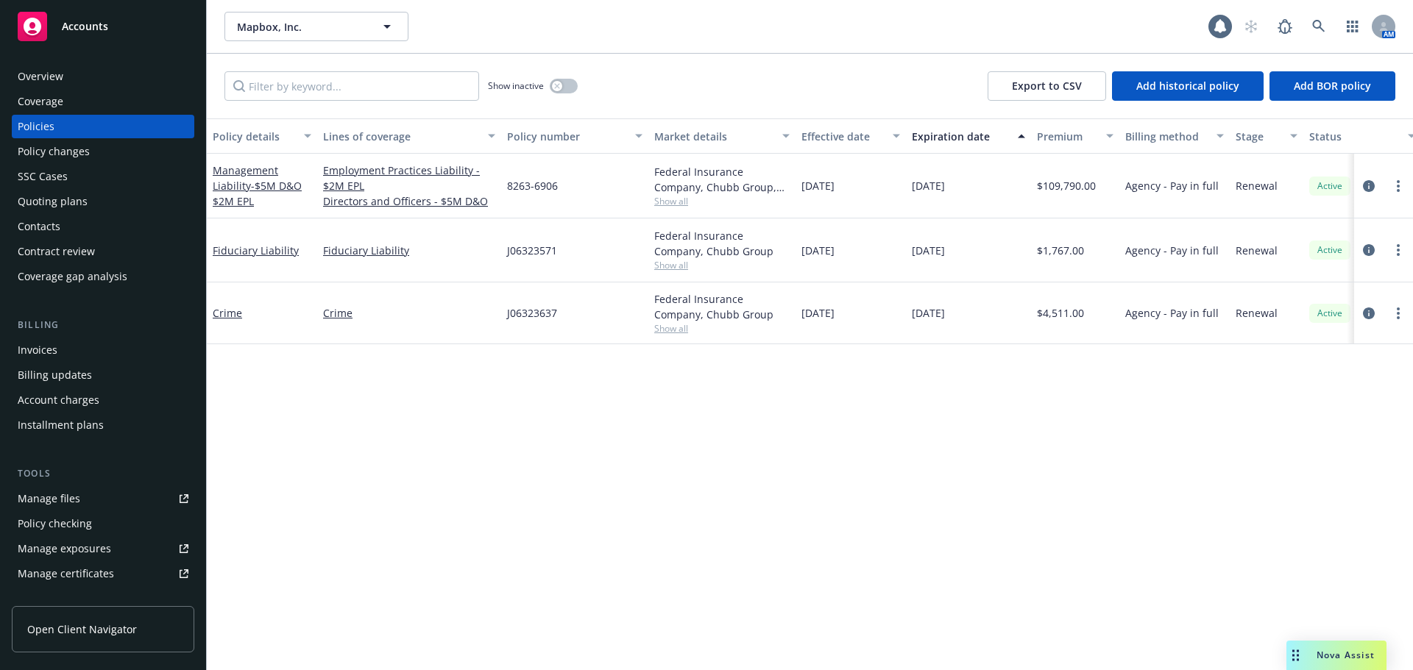
click at [81, 40] on div "Accounts" at bounding box center [103, 26] width 171 height 29
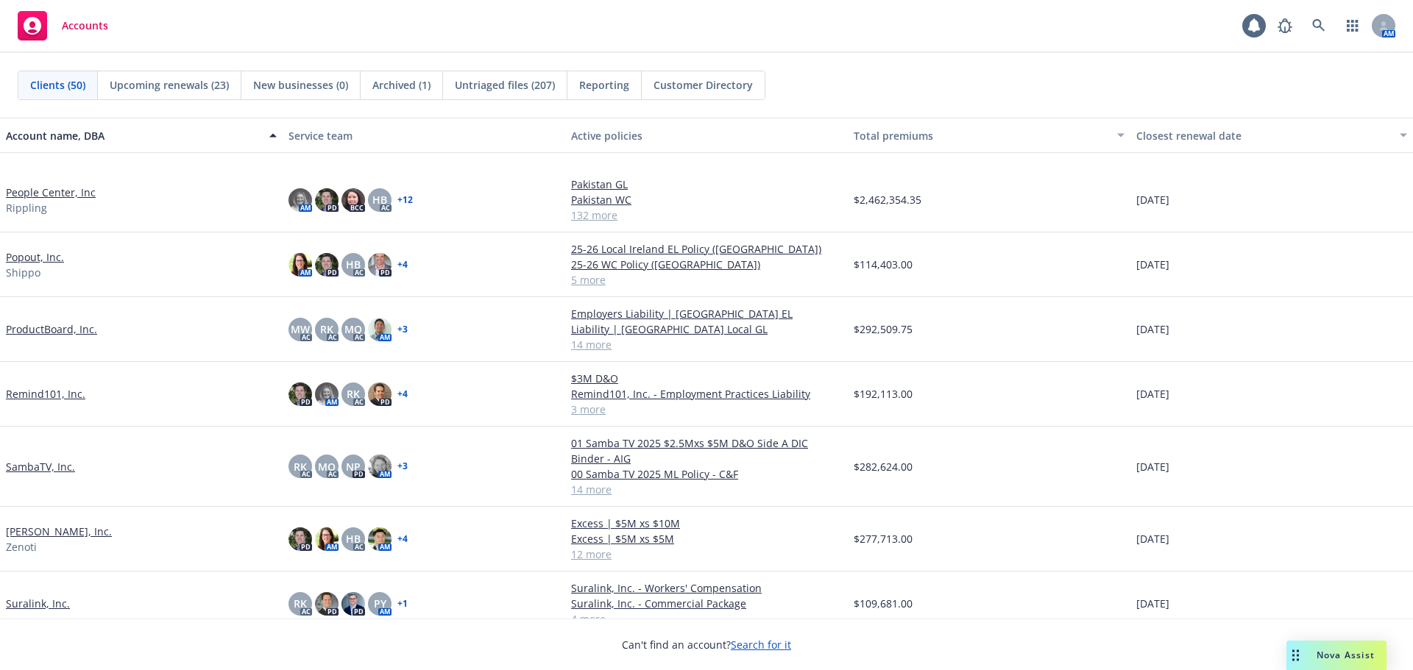
scroll to position [2428, 0]
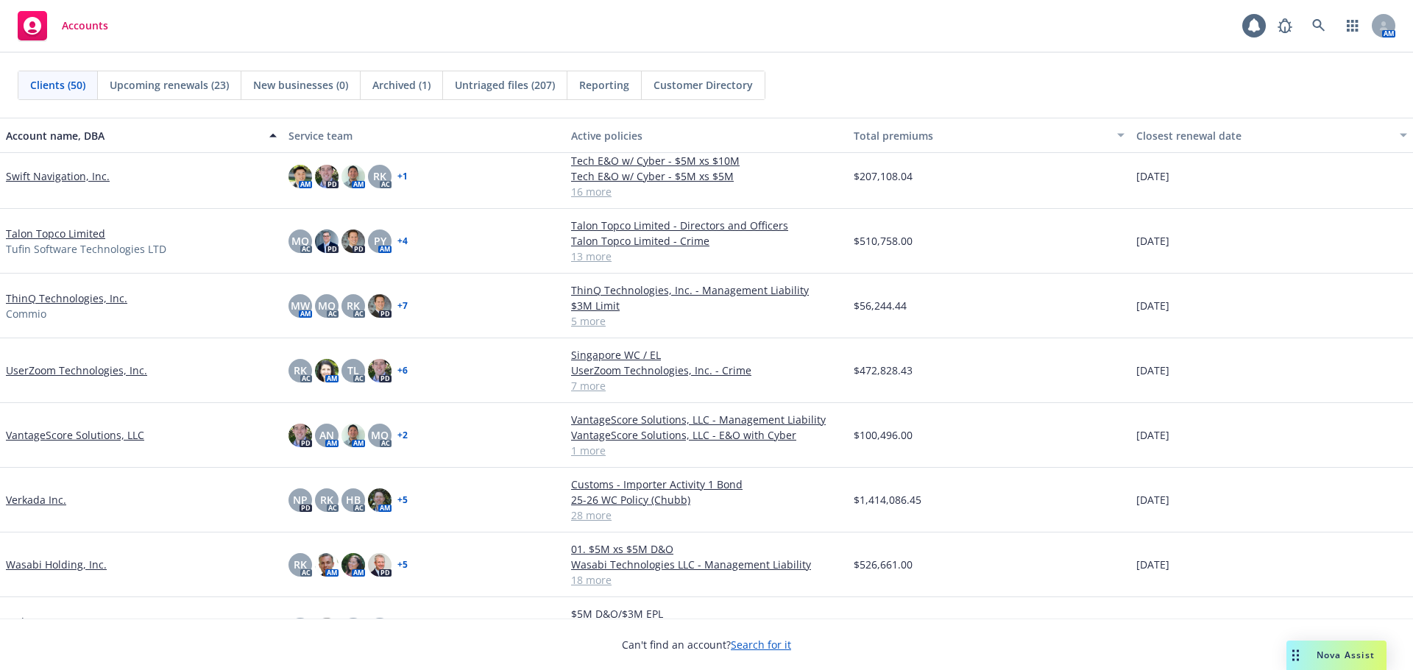
click at [121, 374] on link "UserZoom Technologies, Inc." at bounding box center [76, 370] width 141 height 15
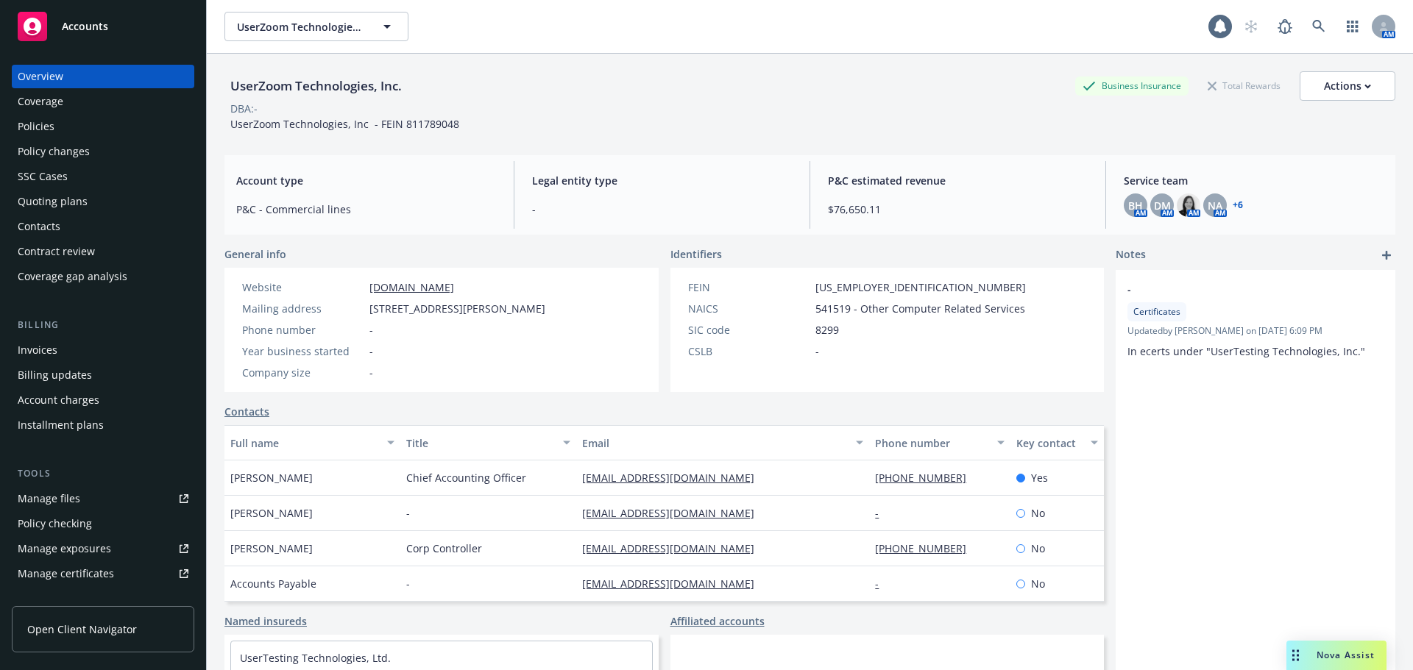
click at [78, 130] on div "Policies" at bounding box center [103, 127] width 171 height 24
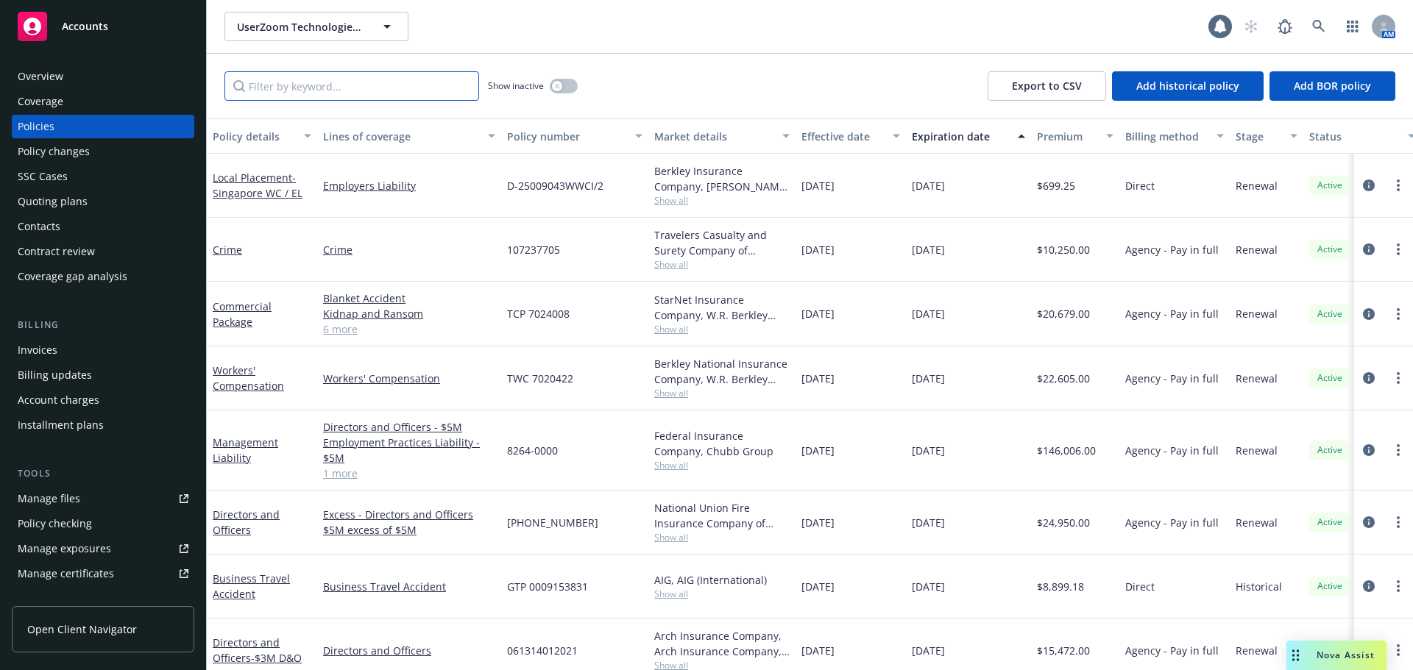
click at [322, 77] on input "Filter by keyword..." at bounding box center [351, 85] width 255 height 29
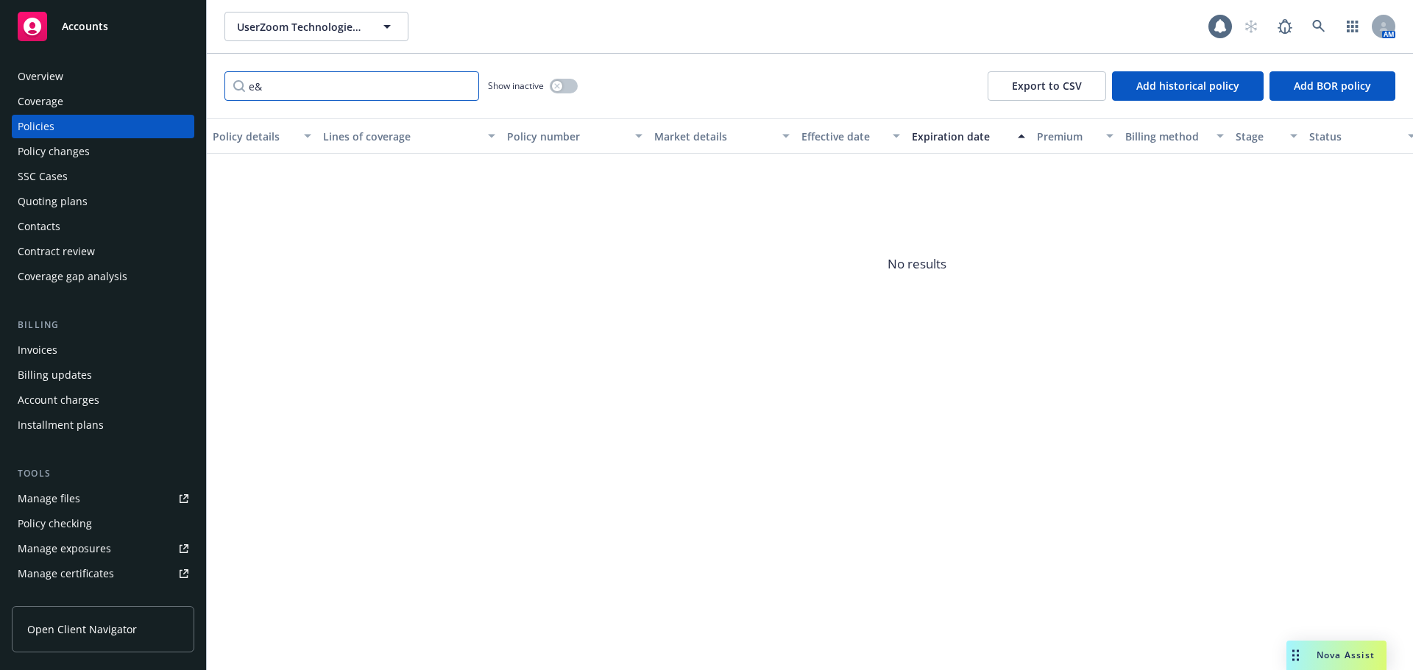
type input "e"
type input "cyber"
click at [61, 29] on div "Accounts" at bounding box center [103, 26] width 171 height 29
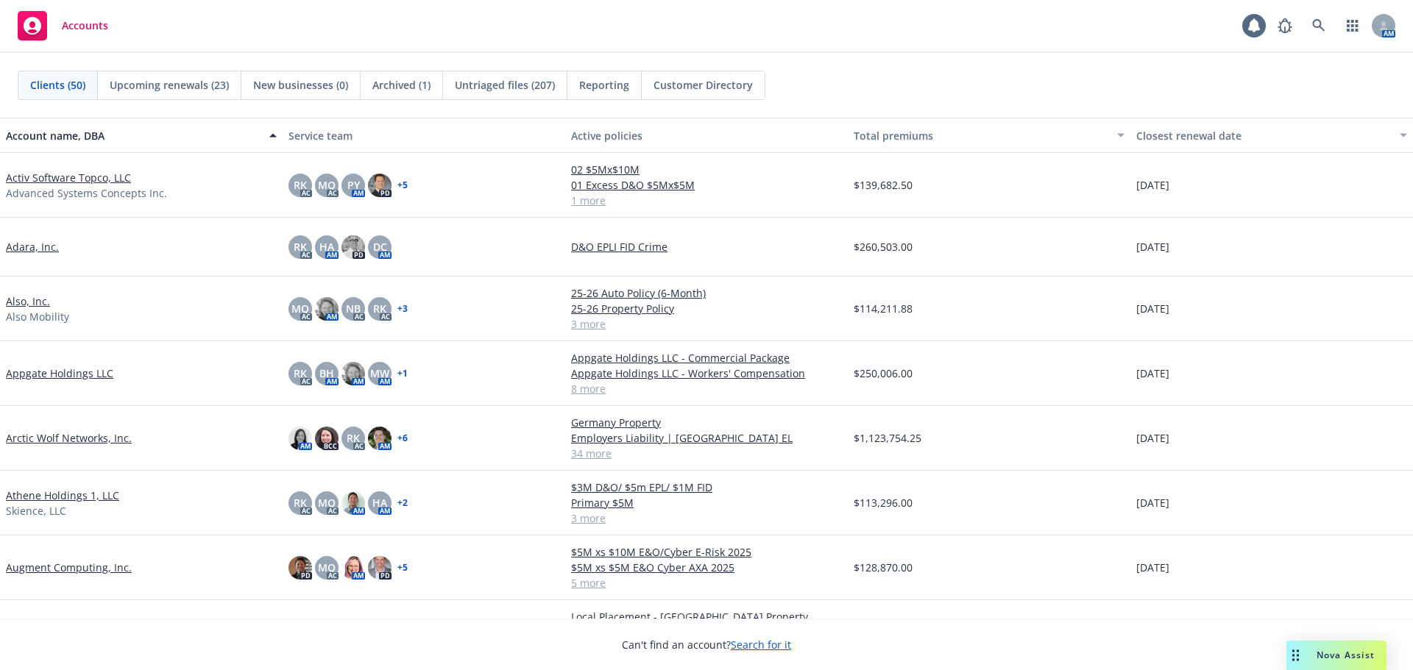
click at [79, 441] on link "Arctic Wolf Networks, Inc." at bounding box center [69, 437] width 126 height 15
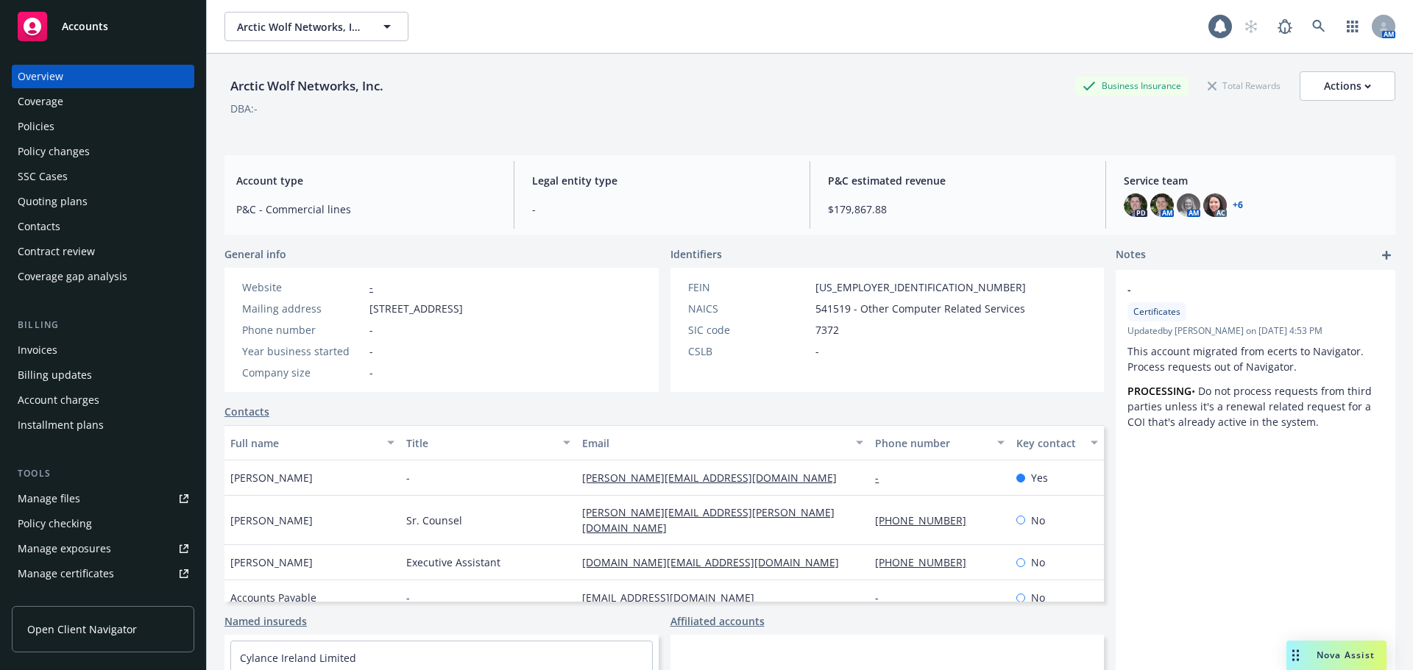
click at [104, 122] on div "Policies" at bounding box center [103, 127] width 171 height 24
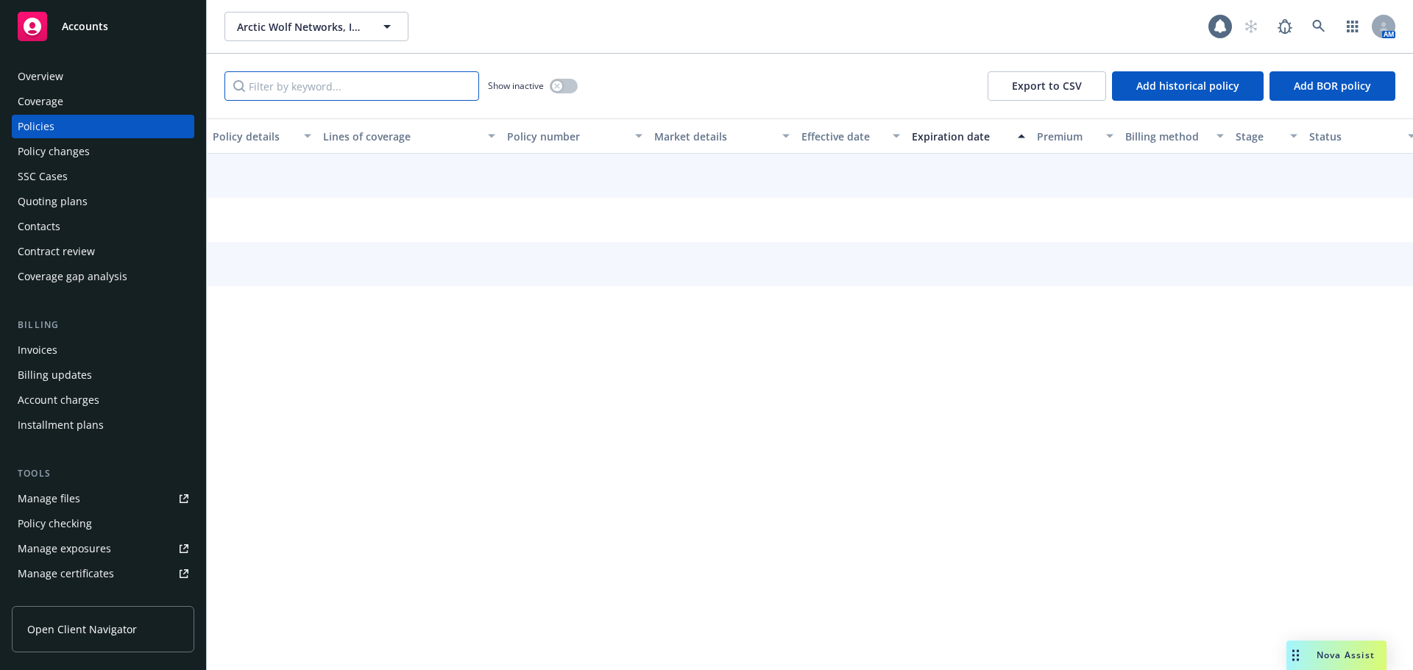
click at [272, 88] on input "Filter by keyword..." at bounding box center [351, 85] width 255 height 29
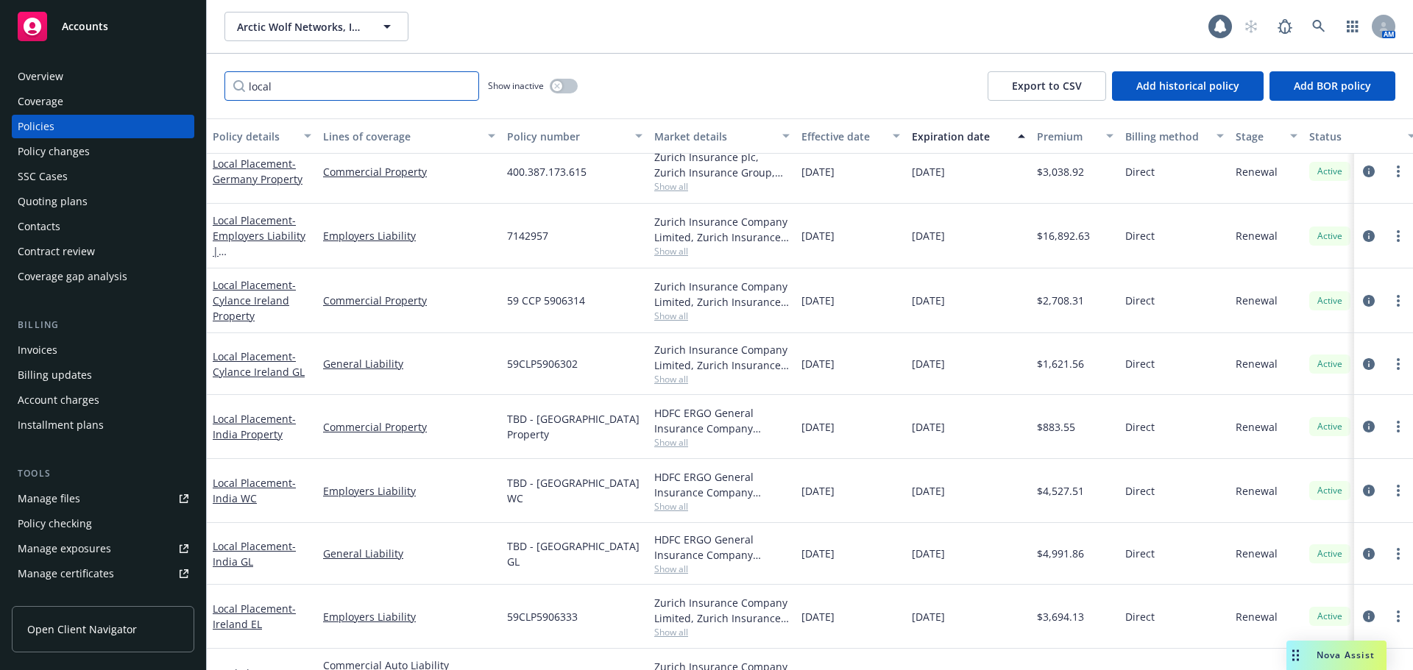
scroll to position [377, 0]
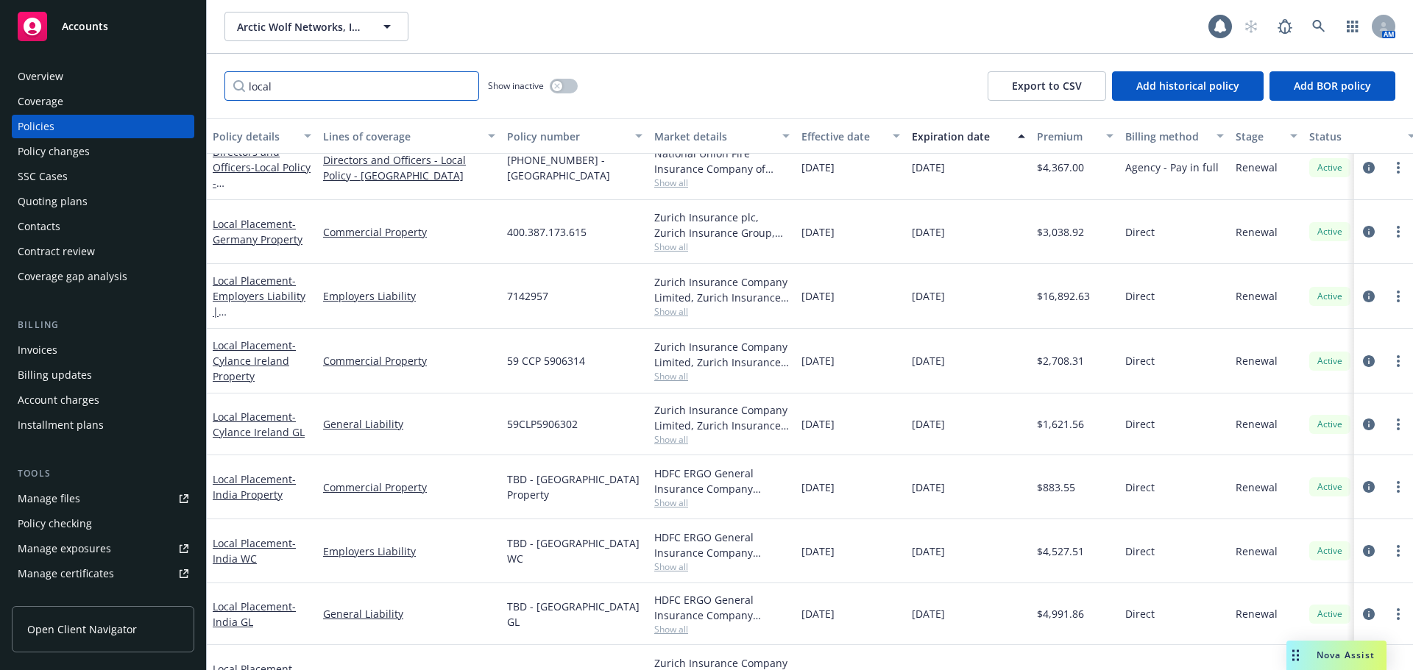
type input "local"
click at [547, 233] on span "400.387.173.615" at bounding box center [546, 231] width 79 height 15
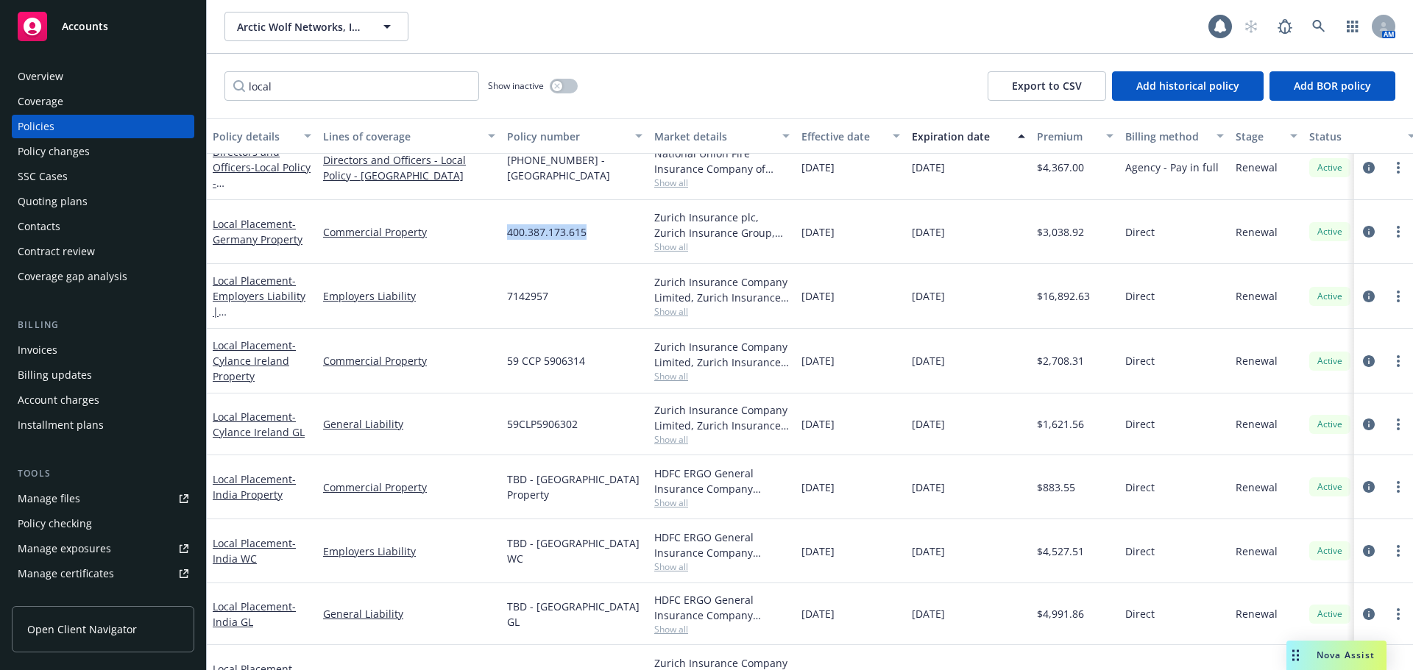
click at [547, 233] on span "400.387.173.615" at bounding box center [546, 231] width 79 height 15
copy span "400.387.173.615"
click at [285, 233] on span "- [GEOGRAPHIC_DATA] Property" at bounding box center [258, 231] width 90 height 29
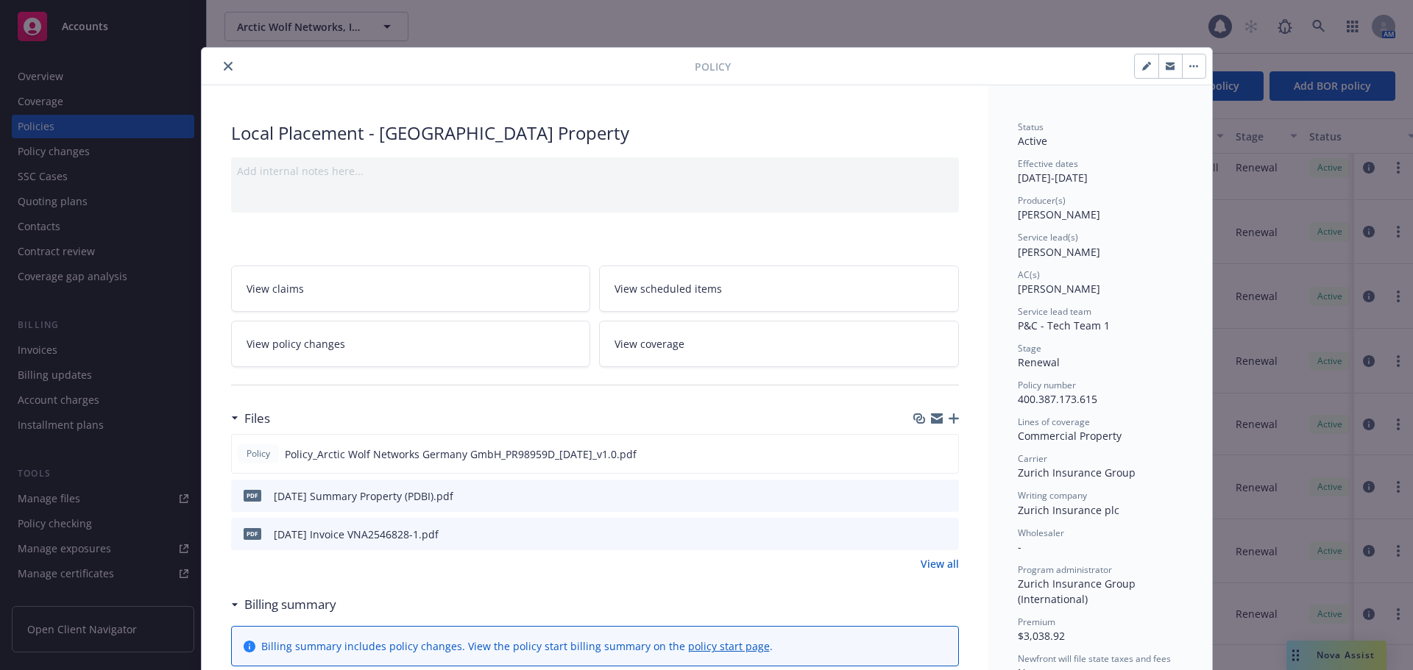
click at [1060, 512] on span "Zurich Insurance plc" at bounding box center [1069, 510] width 102 height 14
copy span "Zurich Insurance plc"
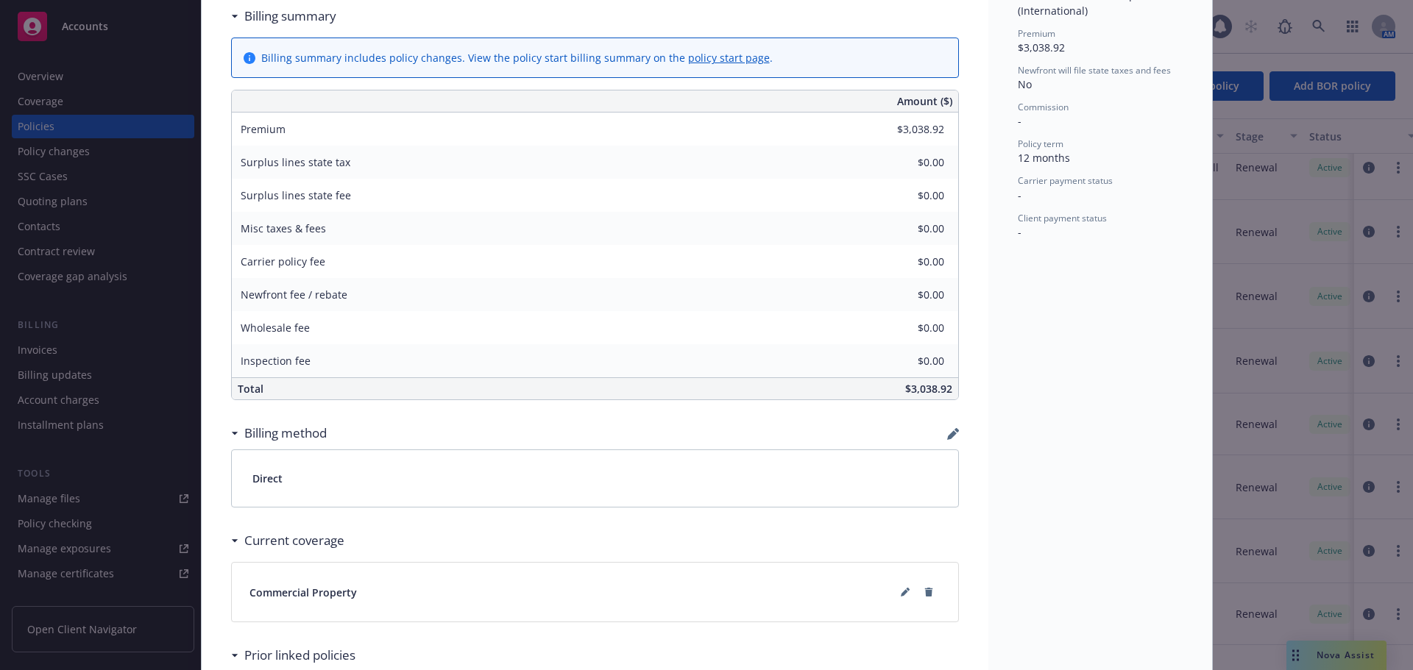
scroll to position [147, 0]
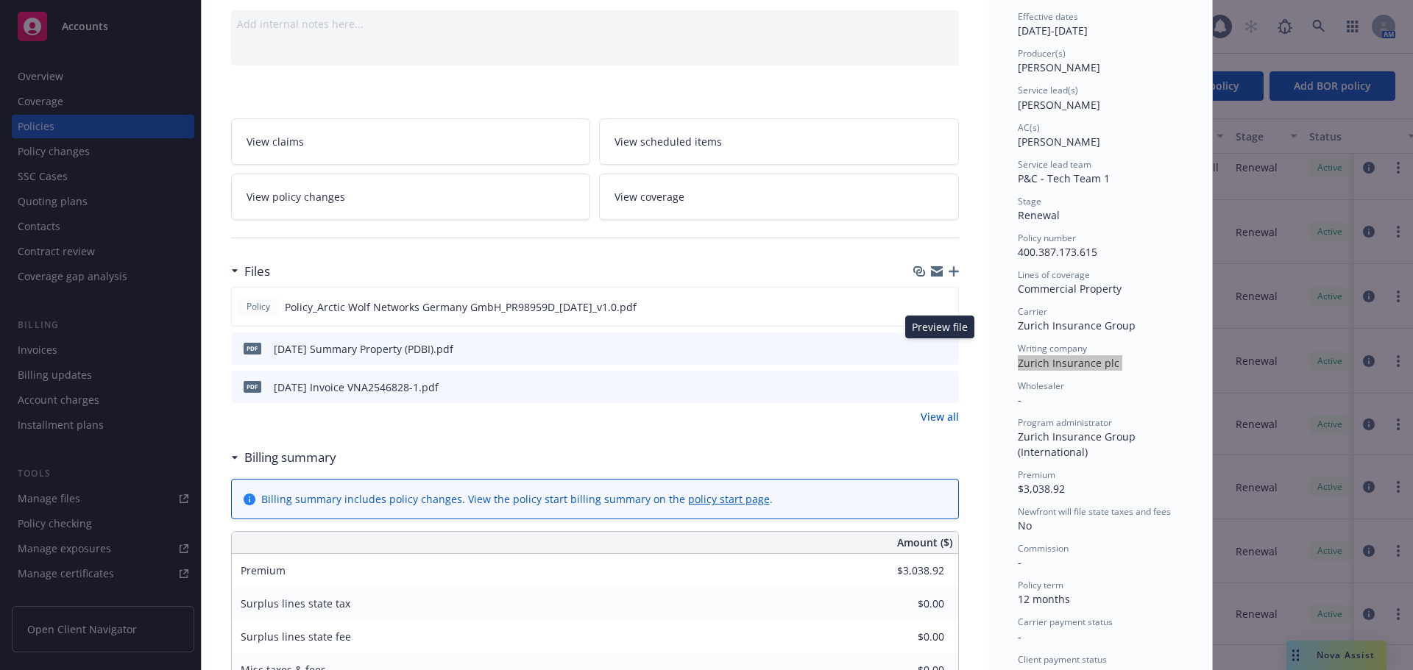
click at [940, 348] on icon "preview file" at bounding box center [944, 348] width 13 height 10
click at [939, 299] on button at bounding box center [945, 306] width 13 height 15
click at [938, 303] on icon "preview file" at bounding box center [943, 306] width 13 height 10
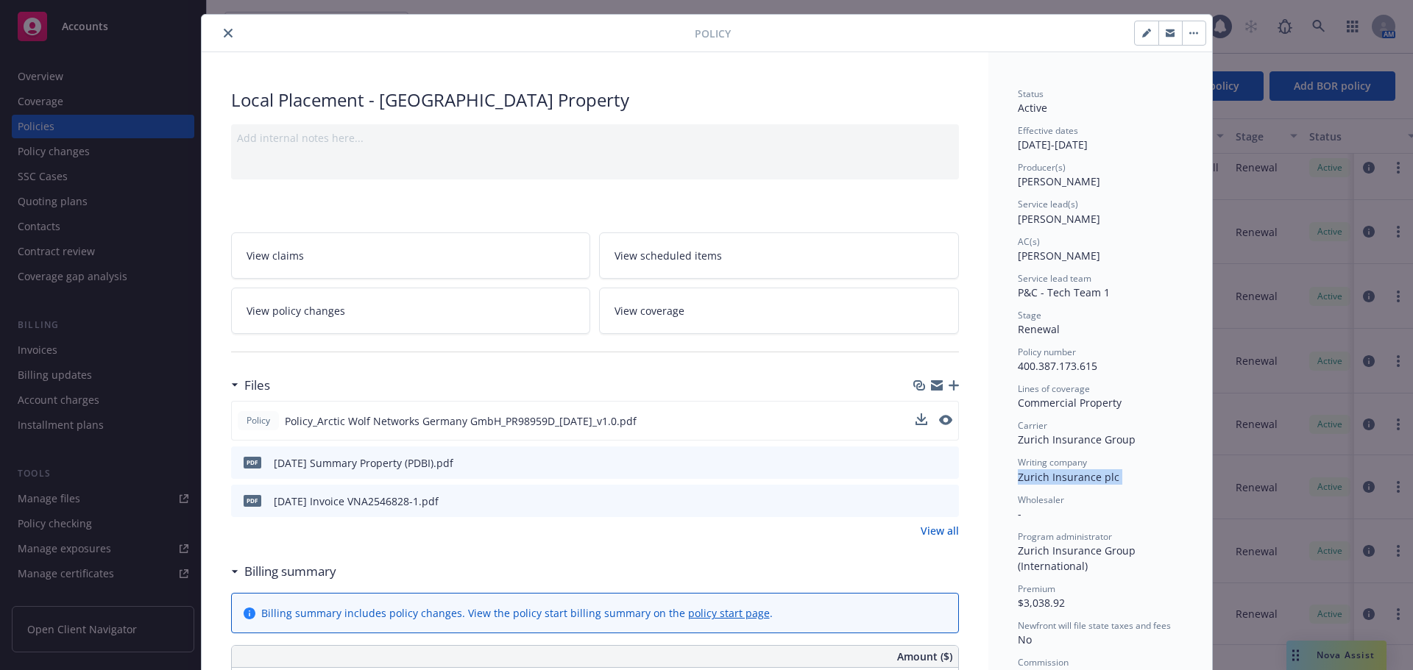
scroll to position [0, 0]
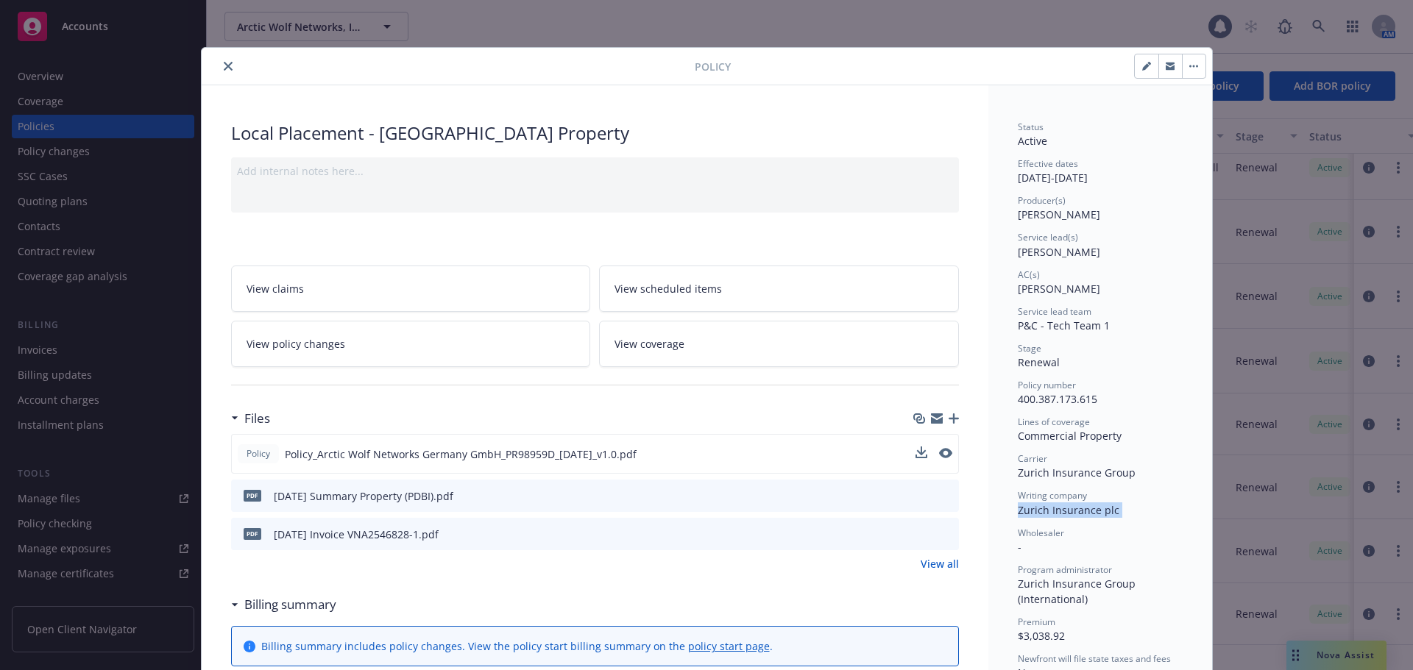
click at [227, 66] on button "close" at bounding box center [228, 66] width 18 height 18
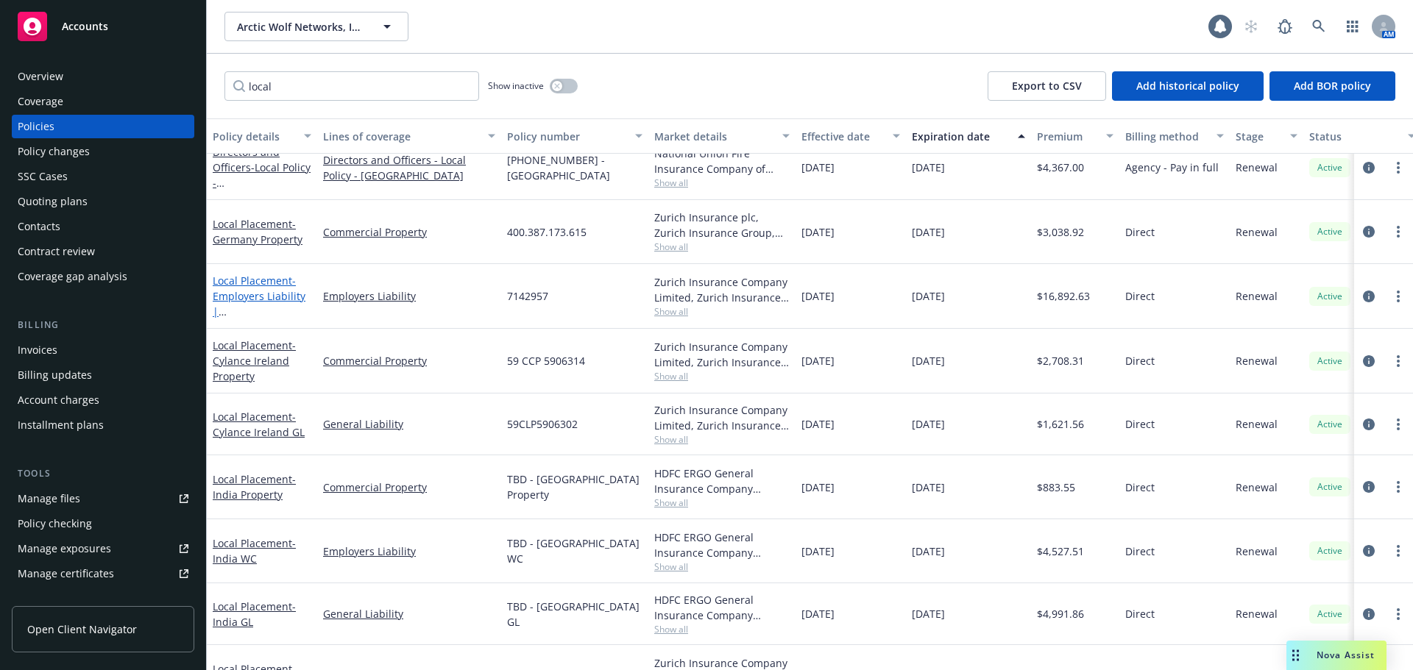
click at [258, 292] on span "- Employers Liability | [GEOGRAPHIC_DATA] EL" at bounding box center [259, 312] width 93 height 76
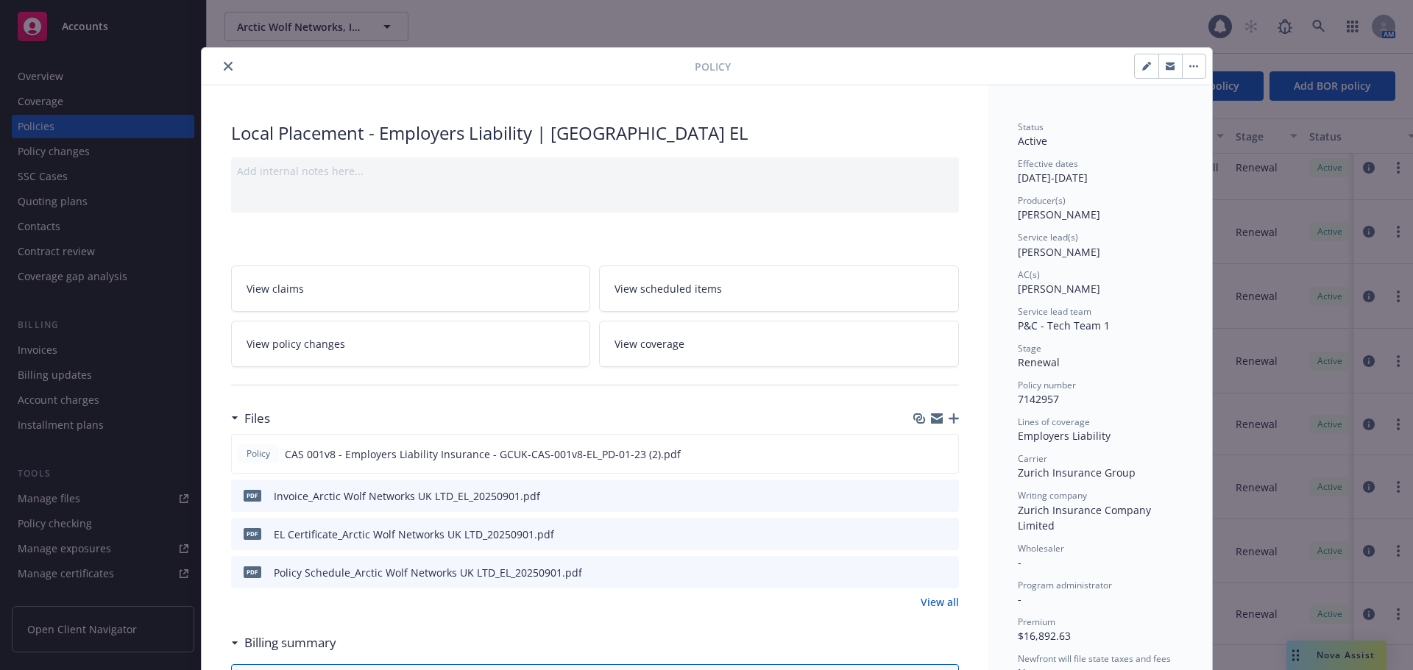
click at [1040, 398] on span "7142957" at bounding box center [1038, 399] width 41 height 14
copy span "7142957"
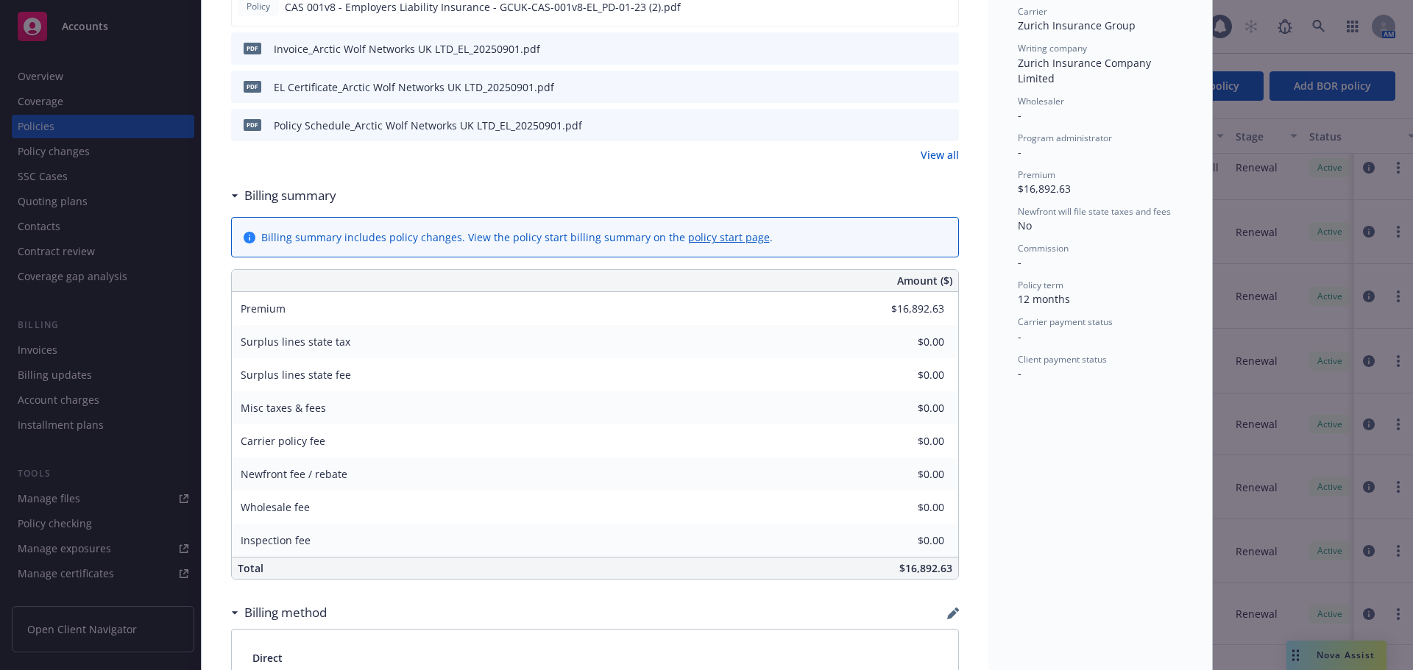
scroll to position [221, 0]
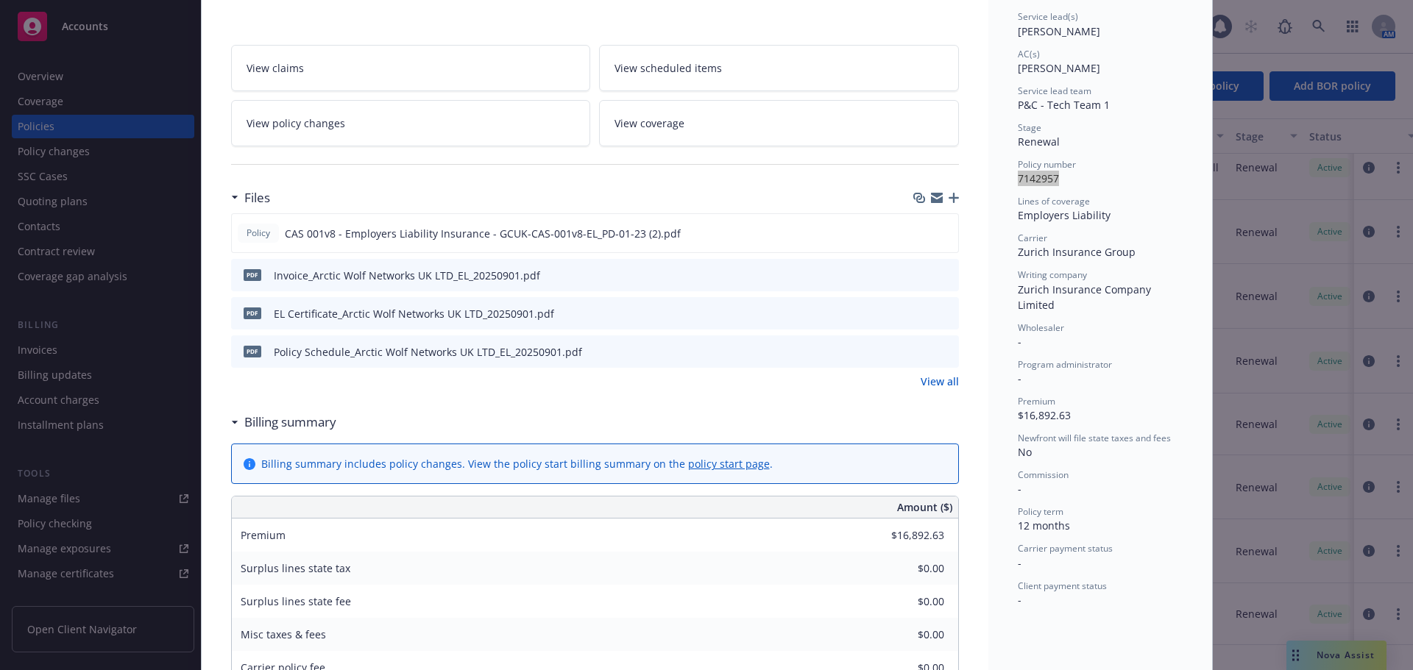
click at [943, 311] on icon "preview file" at bounding box center [944, 313] width 13 height 10
click at [937, 234] on icon "preview file" at bounding box center [943, 232] width 13 height 10
click at [938, 350] on icon "preview file" at bounding box center [944, 351] width 13 height 10
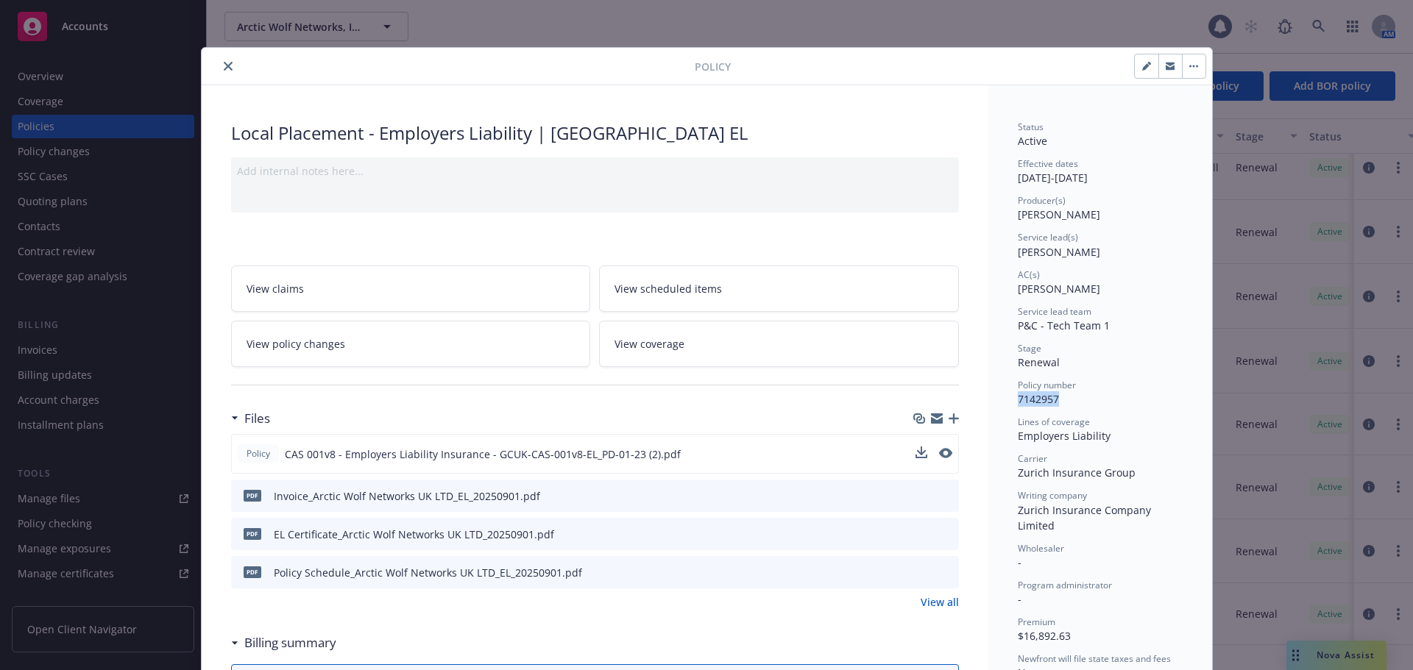
click at [224, 65] on icon "close" at bounding box center [228, 66] width 9 height 9
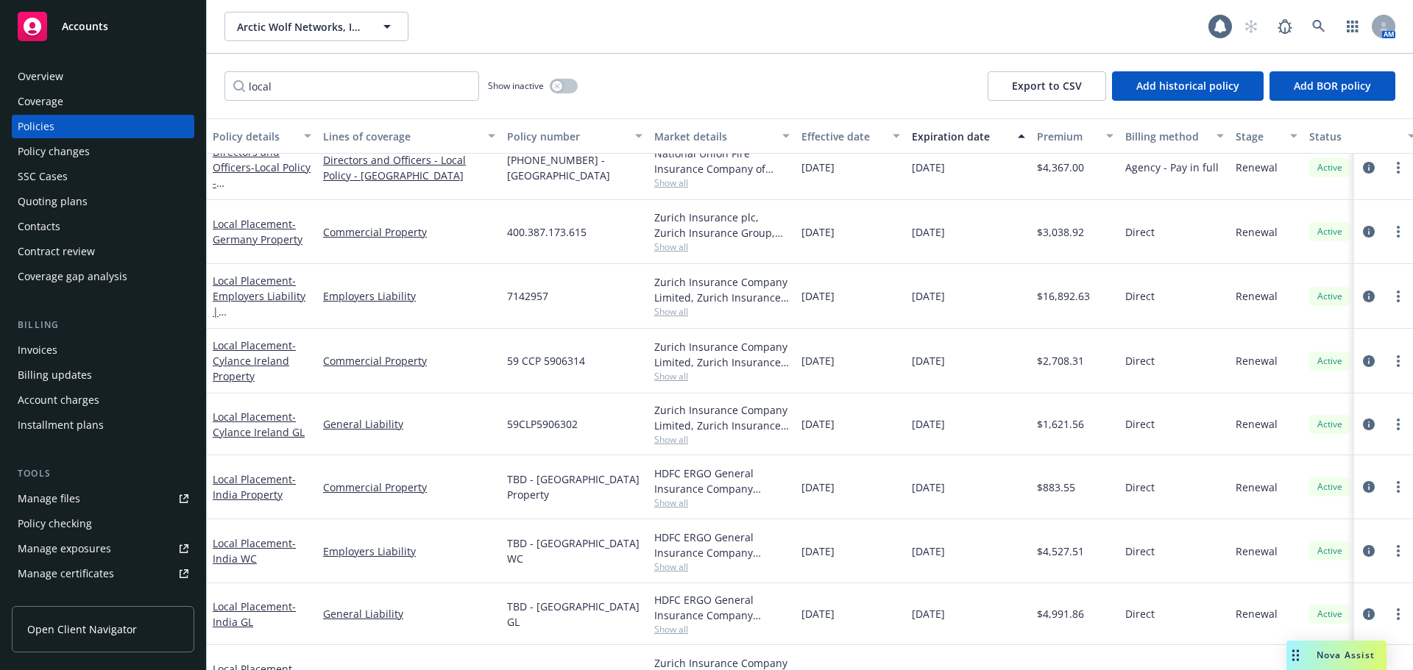
click at [148, 35] on div "Accounts" at bounding box center [103, 26] width 171 height 29
